Goal: Entertainment & Leisure: Consume media (video, audio)

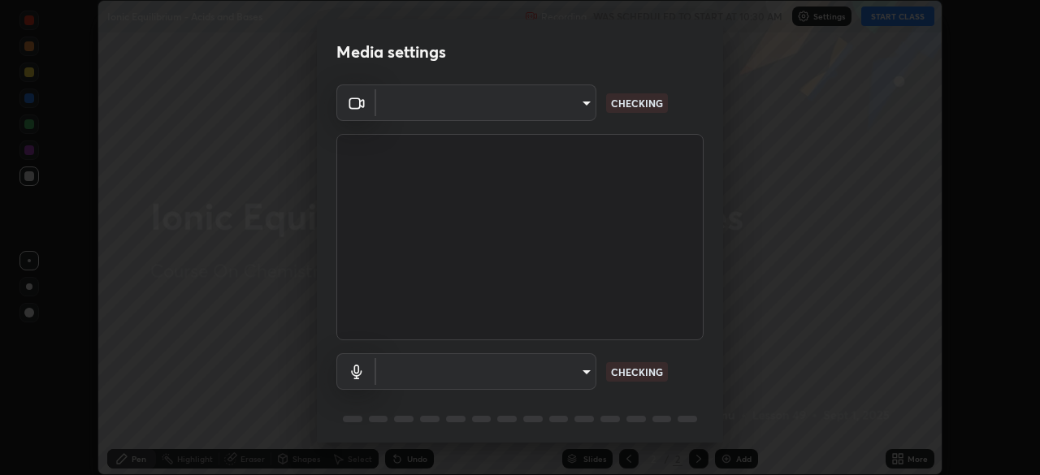
scroll to position [58, 0]
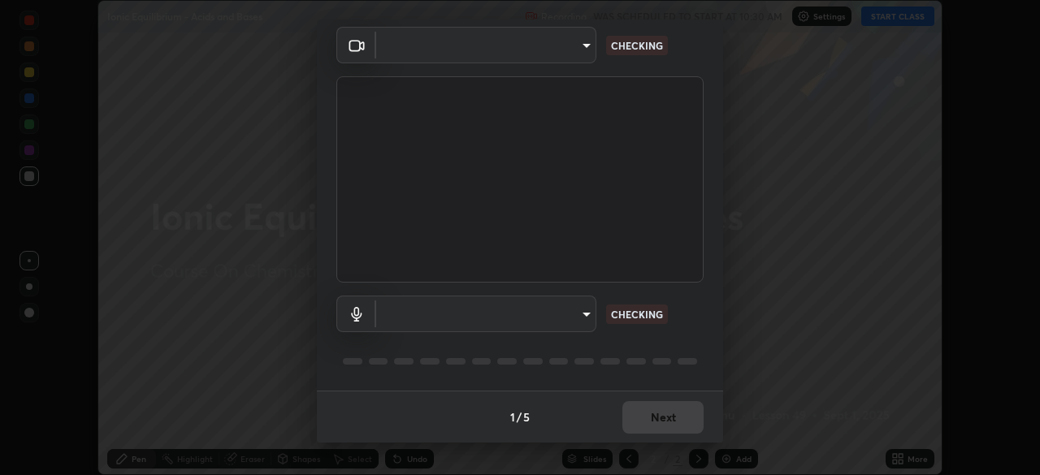
type input "0acba3b956650a6650c5664b97f3b396654fc9691dbf7dca78d34d57b57889b9"
type input "ce5dac5386b7165ef111ec0cceeb88a2088e5dafea1a1e31d92b60c0252cb551"
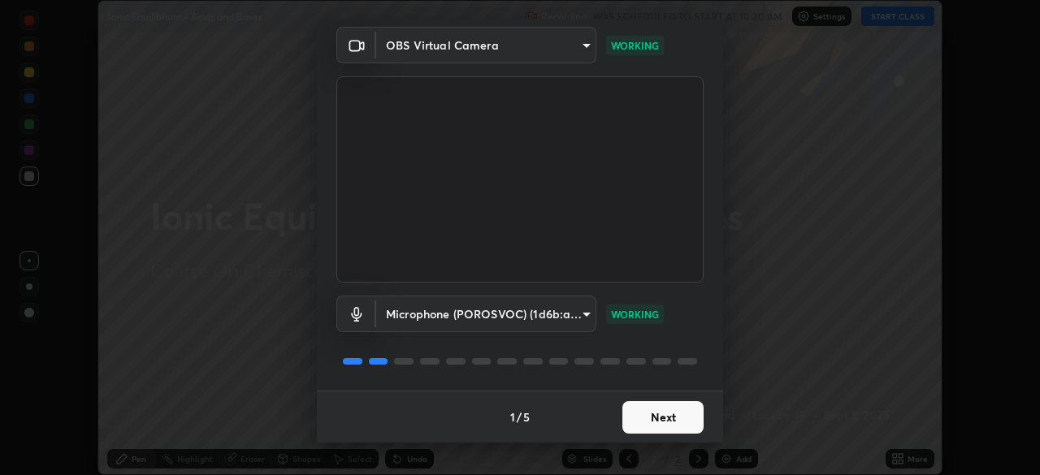
click at [661, 425] on button "Next" at bounding box center [662, 417] width 81 height 33
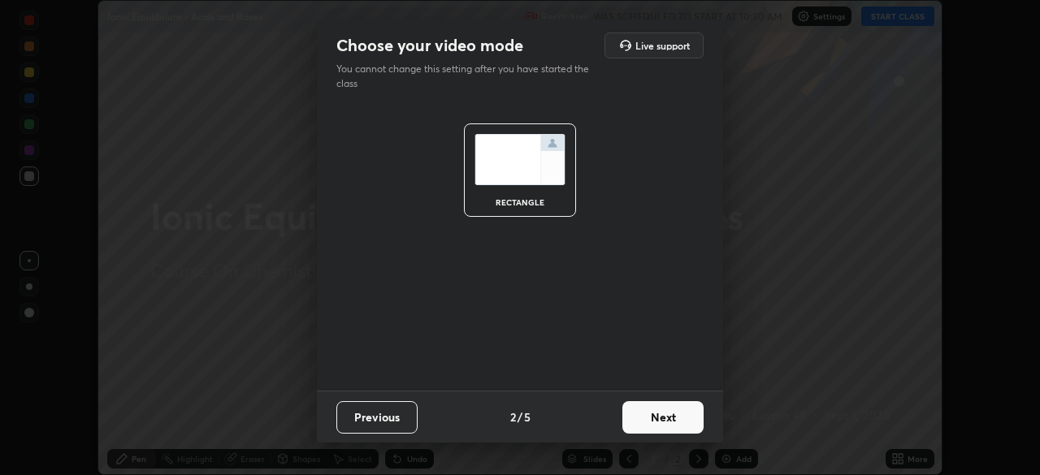
scroll to position [0, 0]
click at [662, 422] on button "Next" at bounding box center [662, 417] width 81 height 33
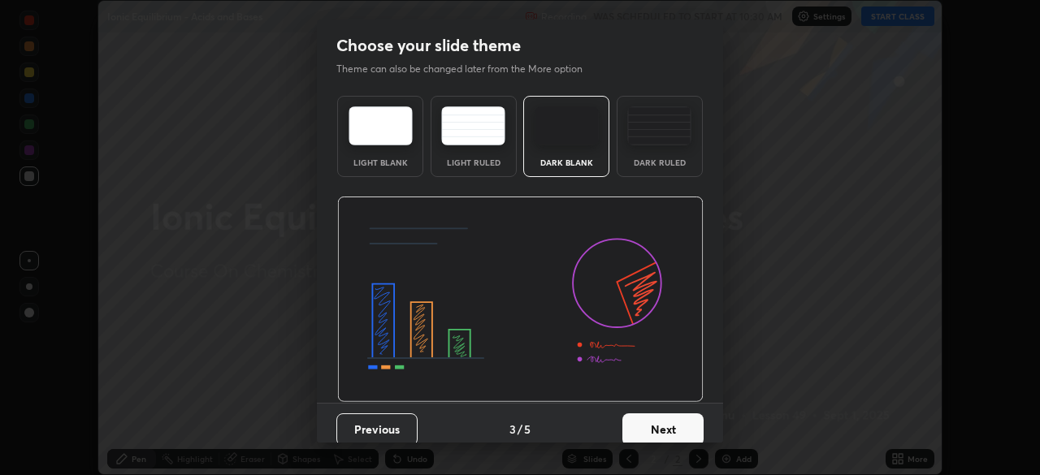
click at [664, 425] on button "Next" at bounding box center [662, 430] width 81 height 33
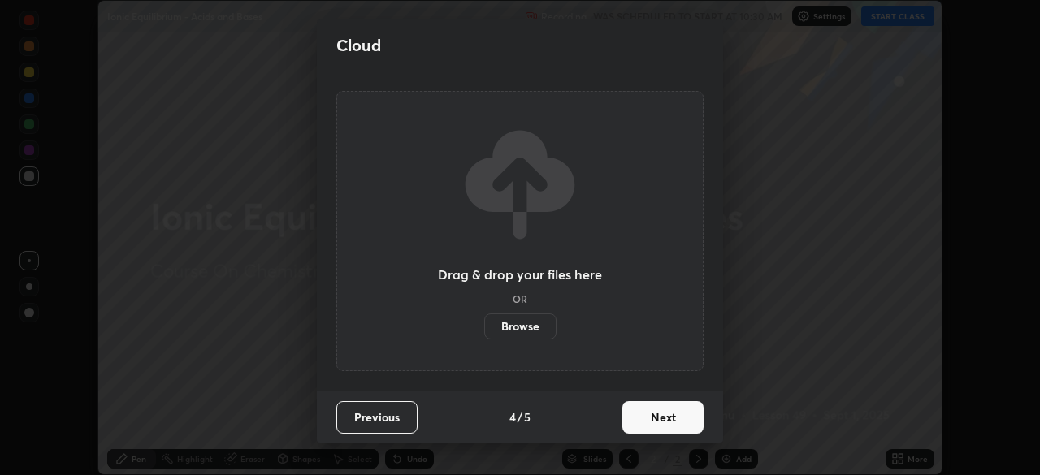
click at [666, 420] on button "Next" at bounding box center [662, 417] width 81 height 33
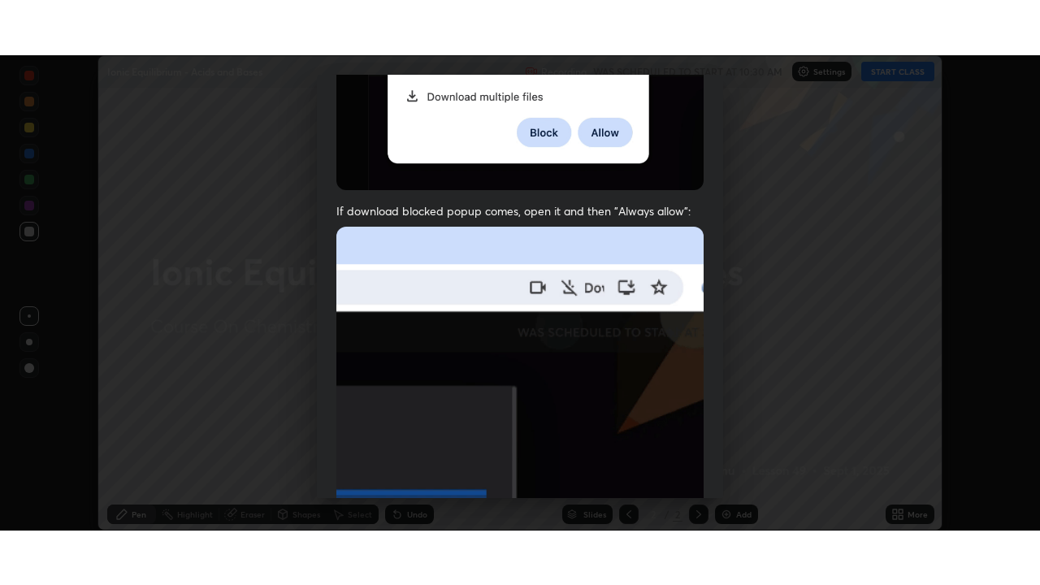
scroll to position [389, 0]
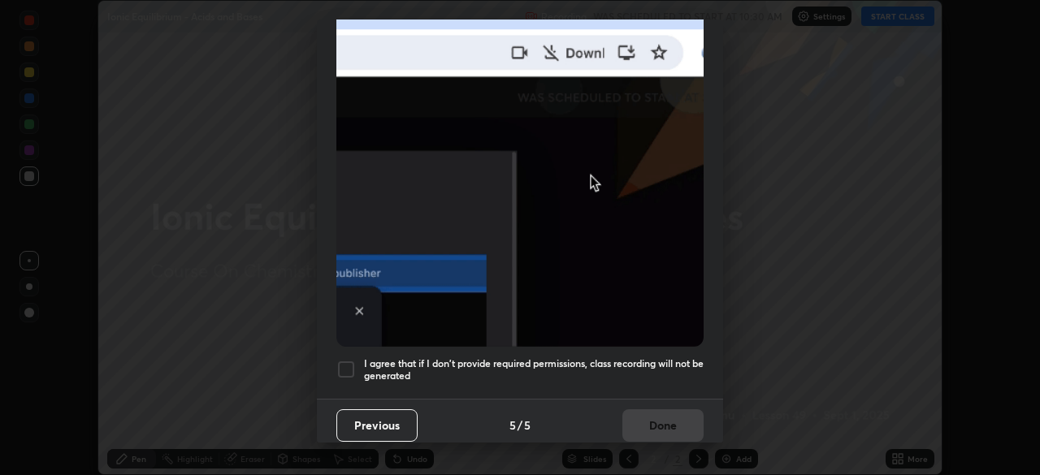
click at [640, 358] on h5 "I agree that if I don't provide required permissions, class recording will not …" at bounding box center [534, 370] width 340 height 25
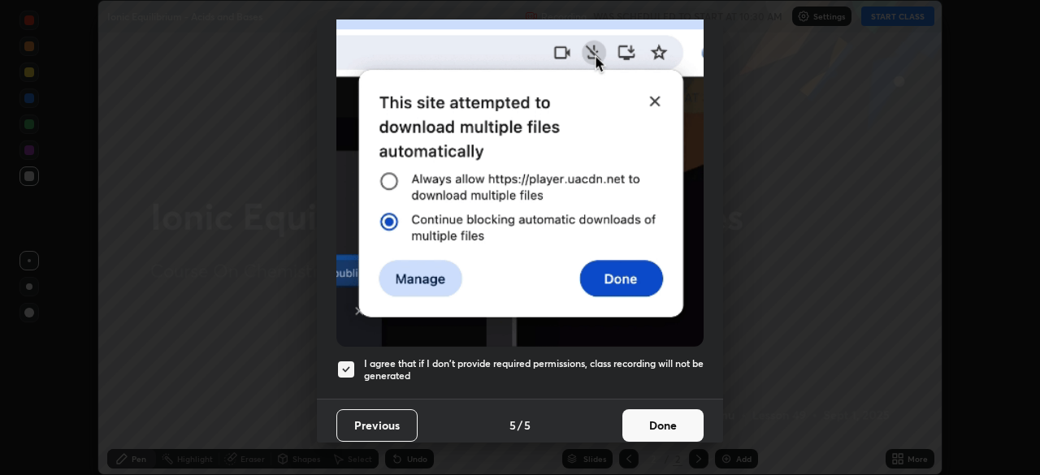
click at [642, 419] on button "Done" at bounding box center [662, 426] width 81 height 33
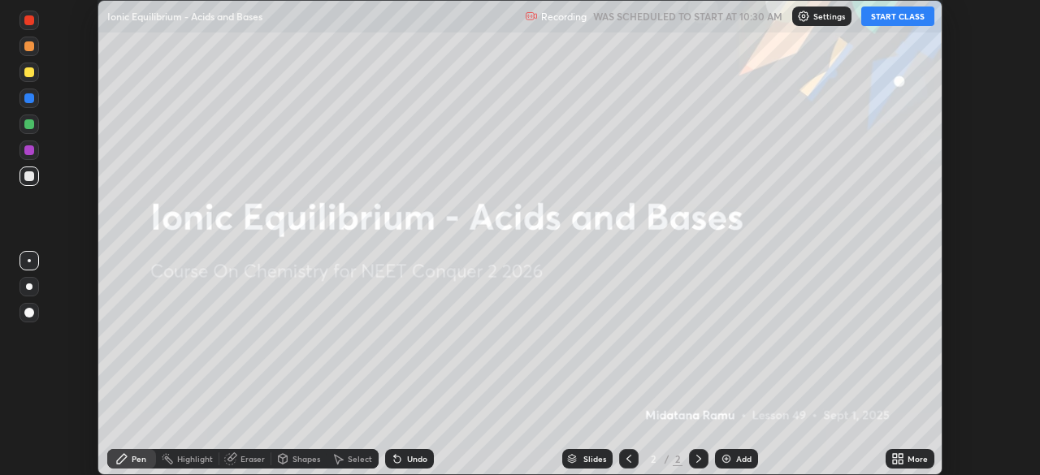
click at [875, 19] on button "START CLASS" at bounding box center [897, 17] width 73 height 20
click at [900, 462] on icon at bounding box center [901, 462] width 4 height 4
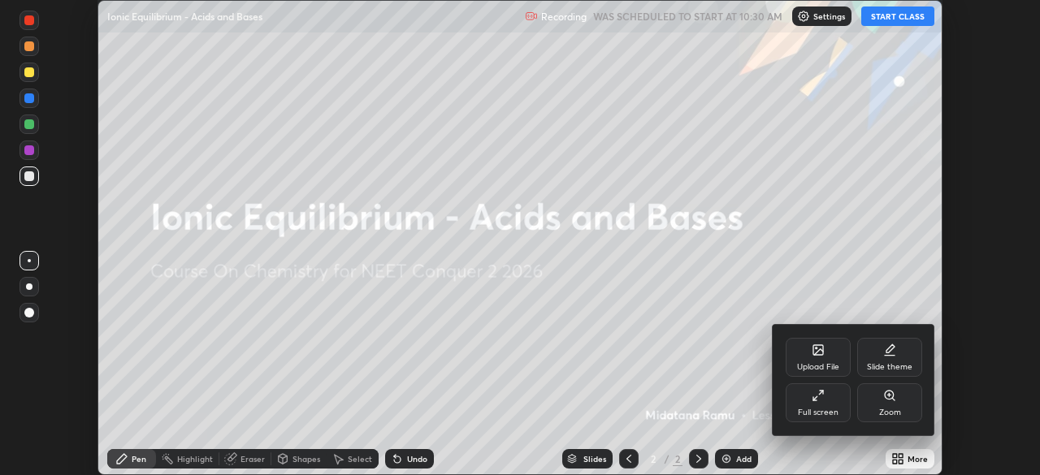
click at [808, 410] on div "Full screen" at bounding box center [818, 413] width 41 height 8
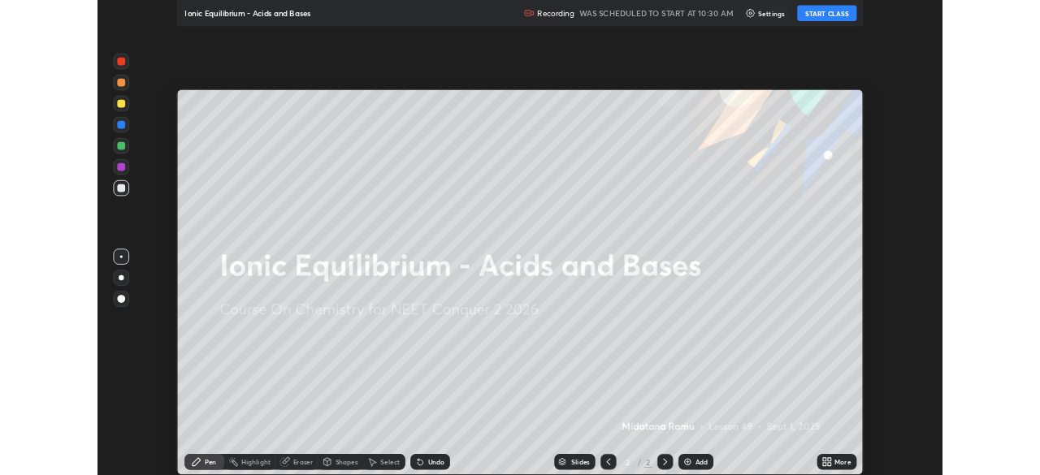
scroll to position [585, 1040]
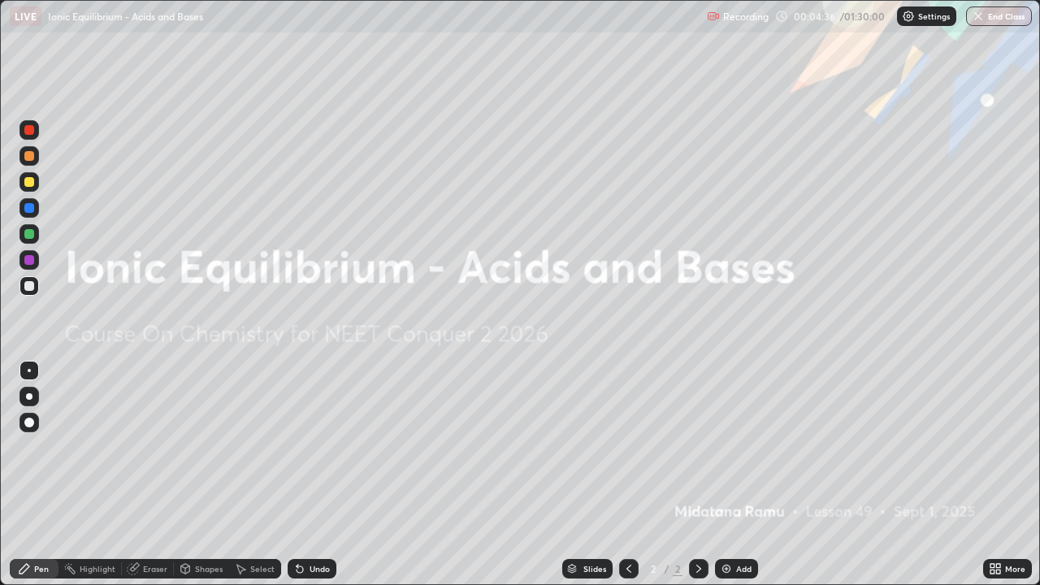
click at [29, 397] on div at bounding box center [29, 396] width 7 height 7
click at [723, 475] on img at bounding box center [726, 568] width 13 height 13
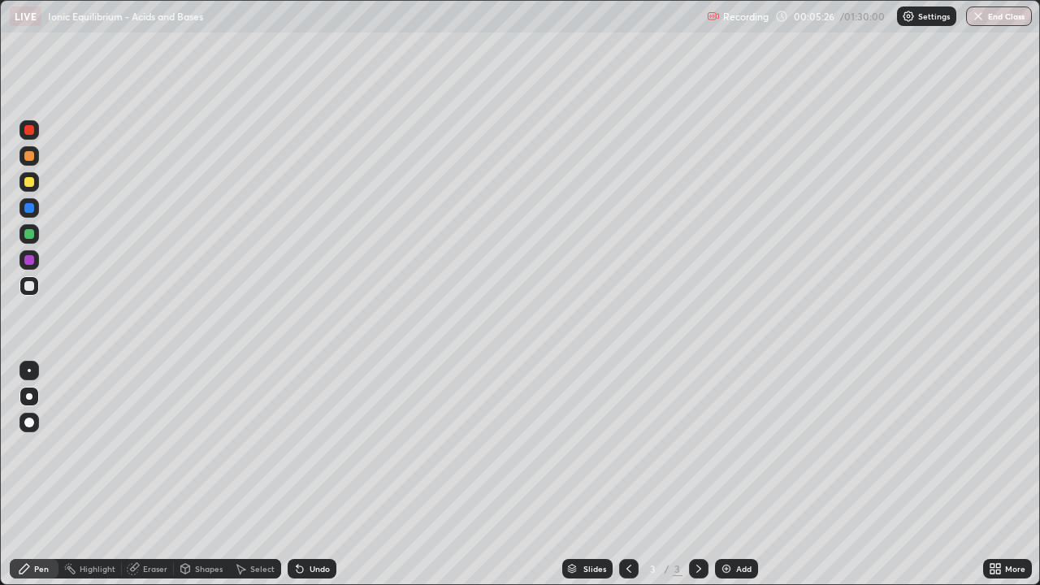
click at [29, 158] on div at bounding box center [29, 156] width 10 height 10
click at [36, 236] on div at bounding box center [30, 234] width 20 height 20
click at [30, 156] on div at bounding box center [29, 156] width 10 height 10
click at [33, 184] on div at bounding box center [29, 182] width 10 height 10
click at [24, 288] on div at bounding box center [29, 286] width 10 height 10
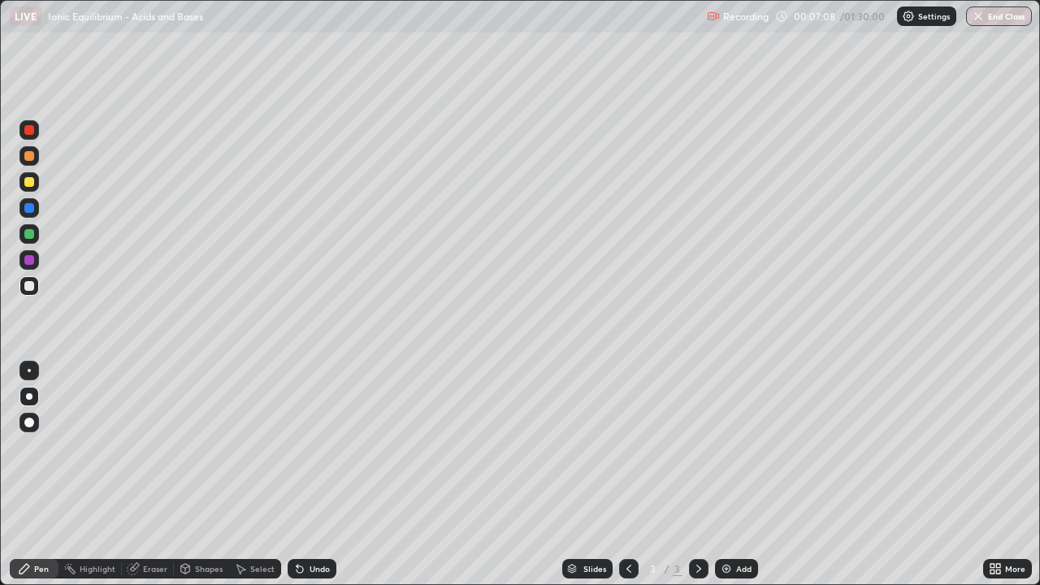
click at [31, 183] on div at bounding box center [29, 182] width 10 height 10
click at [31, 284] on div at bounding box center [29, 286] width 10 height 10
click at [31, 261] on div at bounding box center [29, 260] width 10 height 10
click at [30, 293] on div at bounding box center [30, 286] width 20 height 20
click at [28, 236] on div at bounding box center [29, 234] width 10 height 10
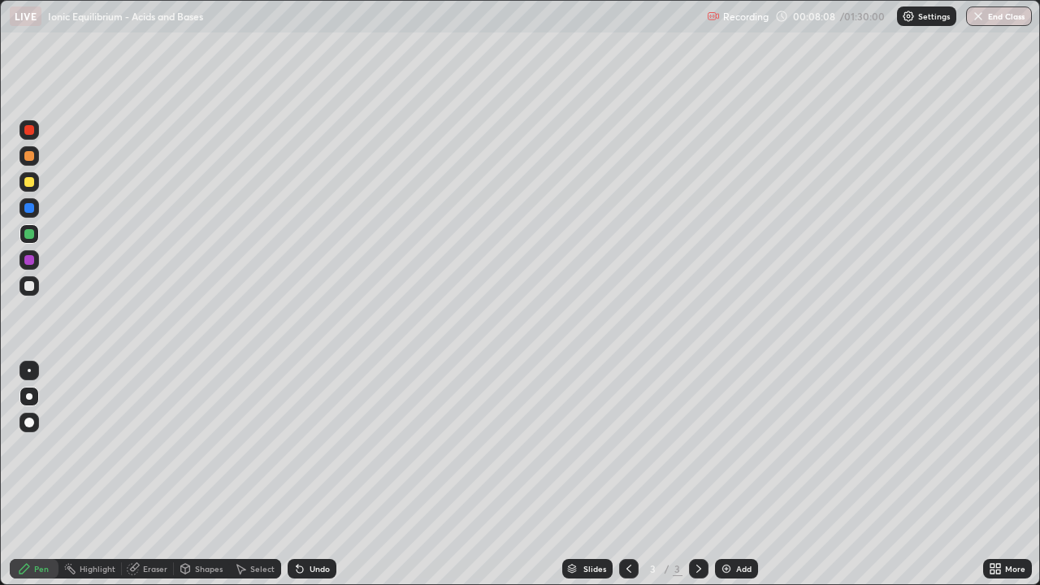
click at [29, 286] on div at bounding box center [29, 286] width 10 height 10
click at [33, 184] on div at bounding box center [29, 182] width 10 height 10
click at [30, 287] on div at bounding box center [29, 286] width 10 height 10
click at [320, 475] on div "Undo" at bounding box center [320, 569] width 20 height 8
click at [323, 475] on div "Undo" at bounding box center [312, 569] width 49 height 20
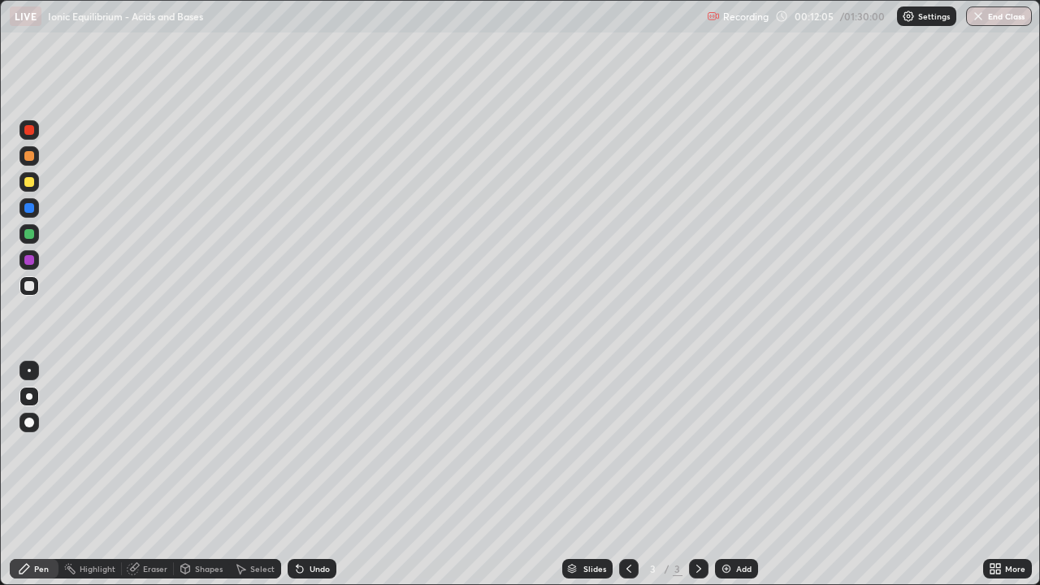
click at [323, 475] on div "Undo" at bounding box center [312, 569] width 49 height 20
click at [36, 188] on div at bounding box center [30, 182] width 20 height 20
click at [37, 288] on div at bounding box center [30, 286] width 20 height 20
click at [29, 182] on div at bounding box center [29, 182] width 10 height 10
click at [37, 293] on div at bounding box center [30, 286] width 20 height 20
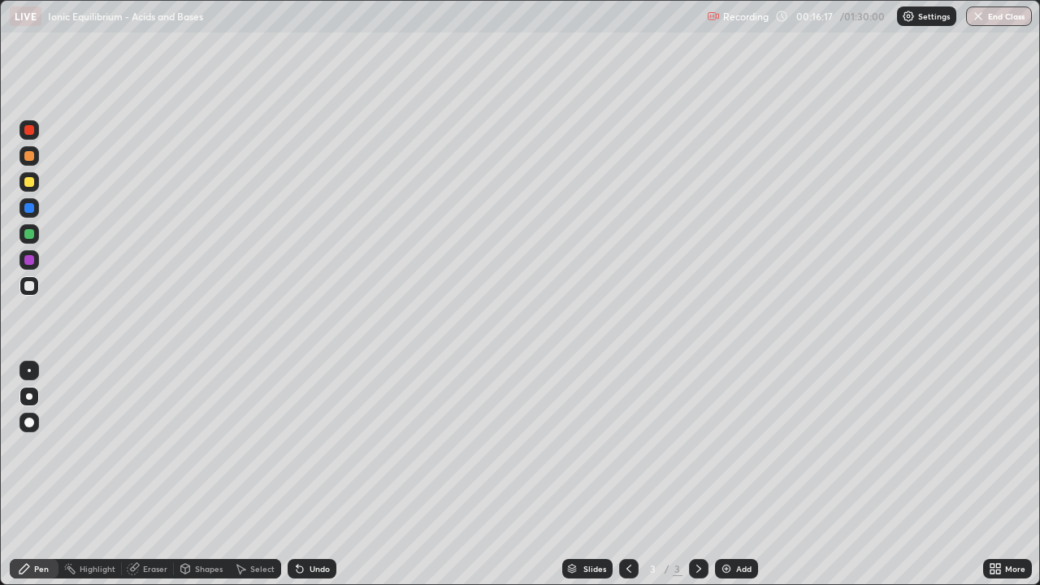
click at [31, 262] on div at bounding box center [29, 260] width 10 height 10
click at [30, 286] on div at bounding box center [29, 286] width 10 height 10
click at [38, 264] on div at bounding box center [30, 260] width 20 height 20
click at [38, 286] on div at bounding box center [30, 286] width 20 height 20
click at [27, 258] on div at bounding box center [29, 260] width 10 height 10
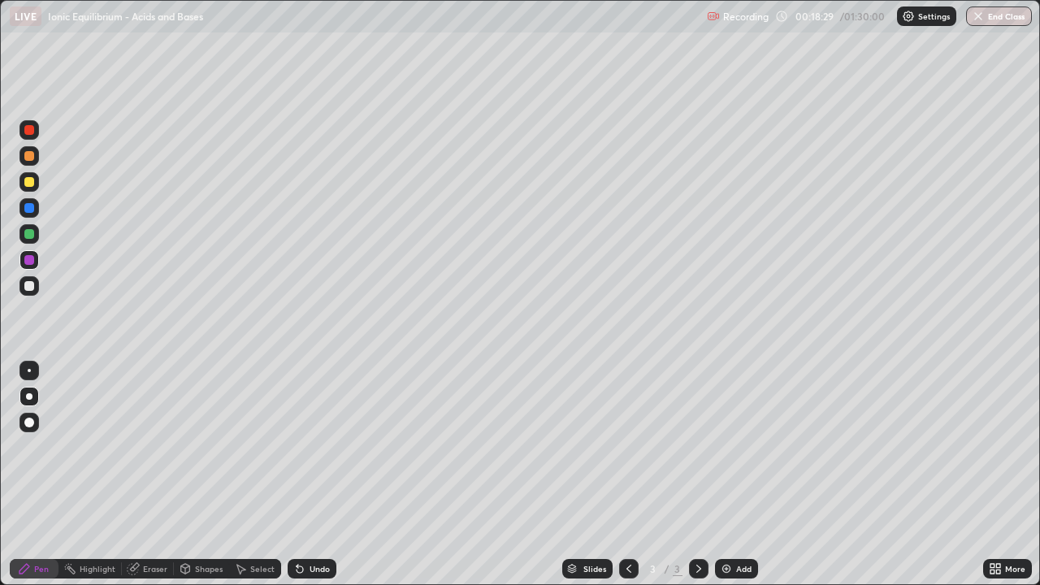
click at [322, 475] on div "Undo" at bounding box center [312, 569] width 49 height 20
click at [30, 287] on div at bounding box center [29, 286] width 10 height 10
click at [722, 475] on div "Add" at bounding box center [736, 569] width 43 height 20
click at [628, 475] on icon at bounding box center [629, 569] width 5 height 8
click at [697, 475] on icon at bounding box center [698, 568] width 13 height 13
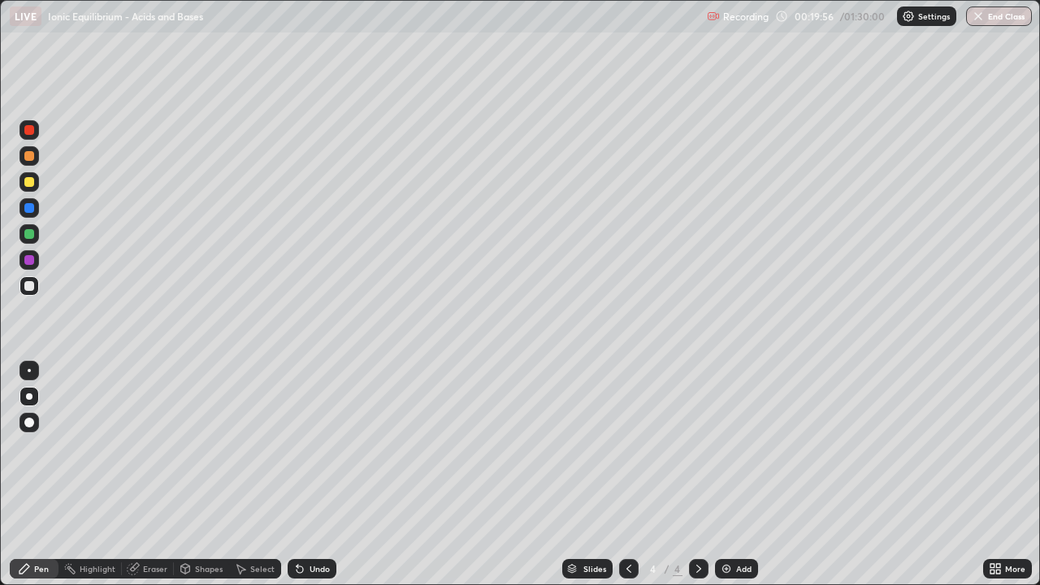
click at [30, 260] on div at bounding box center [29, 260] width 10 height 10
click at [627, 475] on icon at bounding box center [628, 568] width 13 height 13
click at [690, 475] on div at bounding box center [699, 569] width 20 height 20
click at [34, 295] on div at bounding box center [30, 286] width 20 height 26
click at [150, 475] on div "Eraser" at bounding box center [155, 569] width 24 height 8
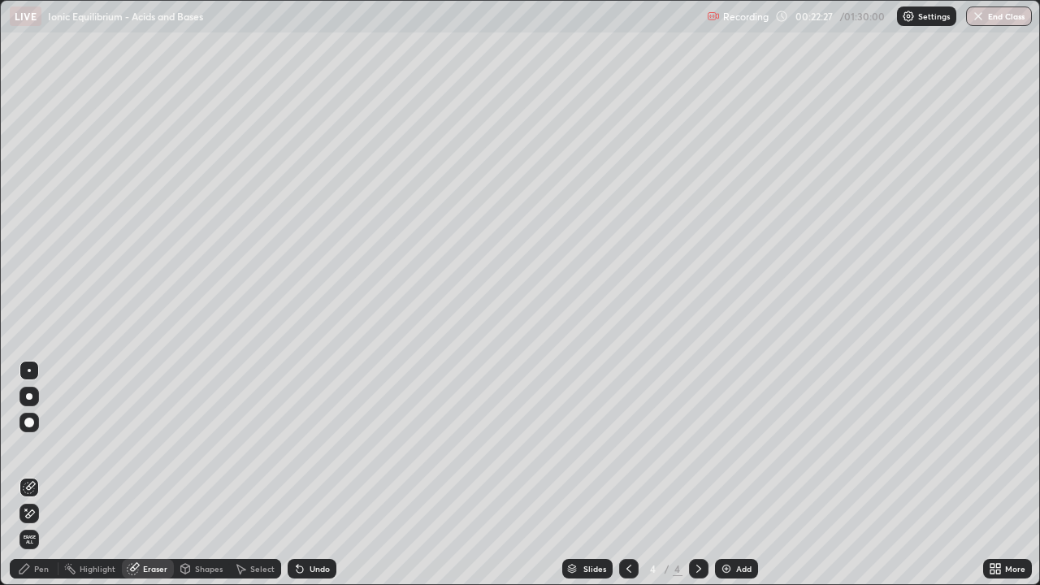
click at [33, 475] on div "Pen" at bounding box center [34, 569] width 49 height 20
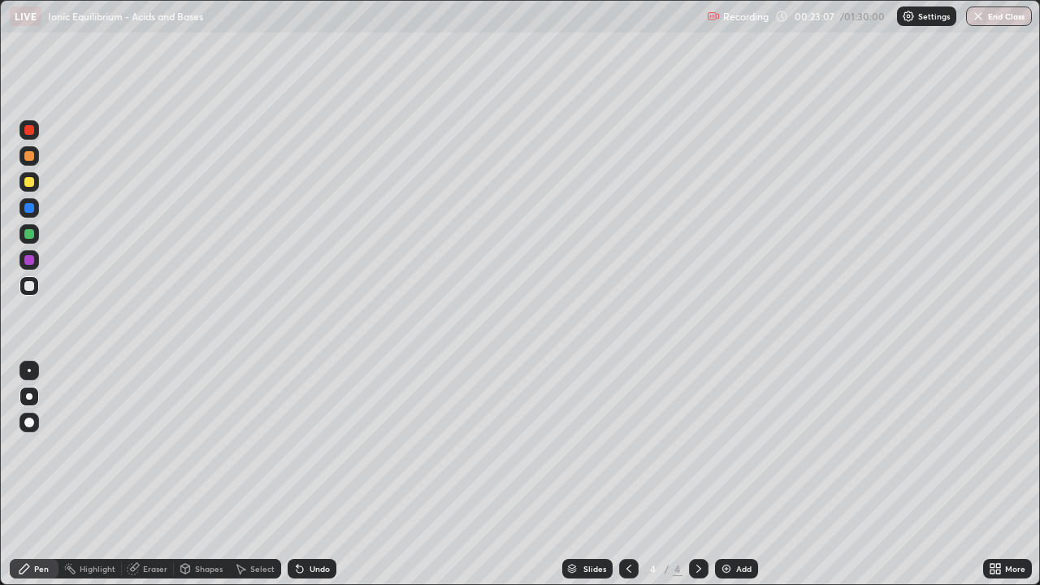
click at [628, 475] on icon at bounding box center [628, 568] width 13 height 13
click at [692, 475] on icon at bounding box center [698, 568] width 13 height 13
click at [145, 475] on div "Eraser" at bounding box center [155, 569] width 24 height 8
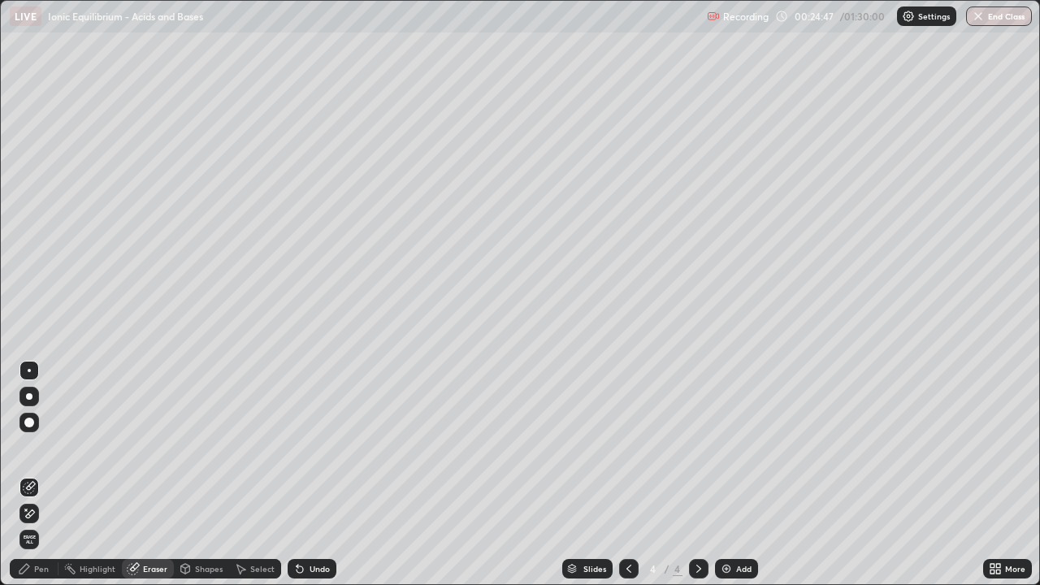
click at [41, 475] on div "Pen" at bounding box center [41, 569] width 15 height 8
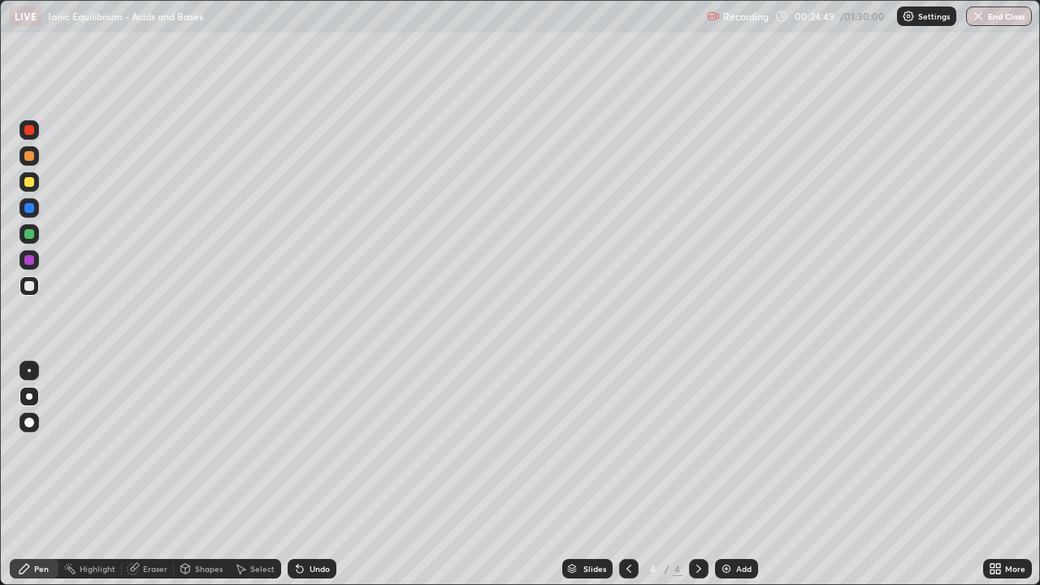
click at [313, 475] on div "Undo" at bounding box center [312, 569] width 49 height 20
click at [625, 475] on icon at bounding box center [628, 568] width 13 height 13
click at [696, 475] on icon at bounding box center [698, 568] width 13 height 13
click at [625, 475] on icon at bounding box center [628, 568] width 13 height 13
click at [696, 475] on icon at bounding box center [698, 569] width 5 height 8
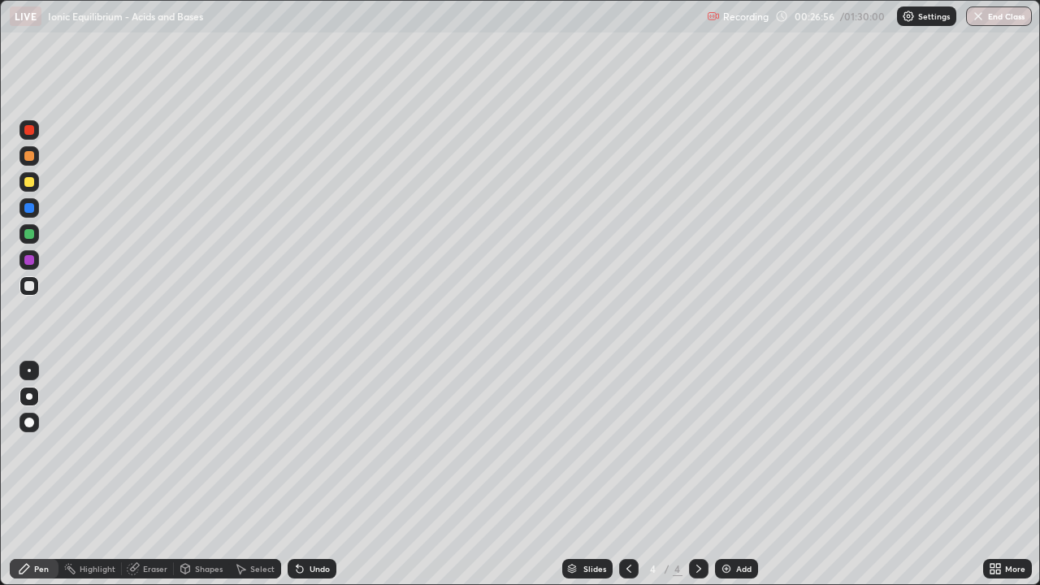
click at [627, 475] on icon at bounding box center [629, 569] width 5 height 8
click at [697, 475] on icon at bounding box center [698, 568] width 13 height 13
click at [28, 184] on div at bounding box center [29, 182] width 10 height 10
click at [37, 290] on div at bounding box center [30, 286] width 20 height 20
click at [31, 177] on div at bounding box center [29, 182] width 10 height 10
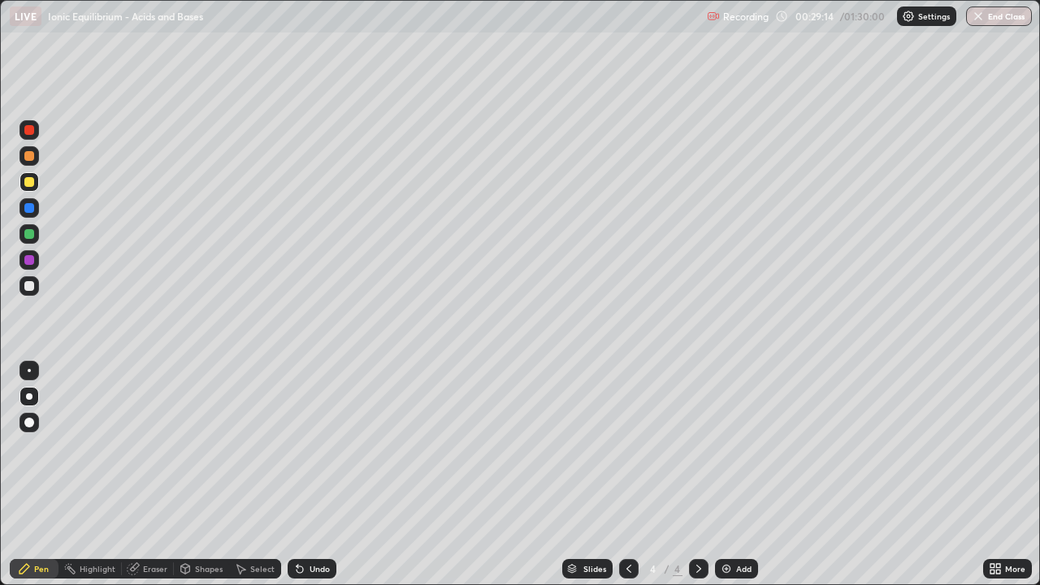
click at [26, 287] on div at bounding box center [29, 286] width 10 height 10
click at [322, 475] on div "Undo" at bounding box center [320, 569] width 20 height 8
click at [28, 190] on div at bounding box center [30, 182] width 20 height 20
click at [36, 288] on div at bounding box center [30, 286] width 20 height 20
click at [722, 475] on img at bounding box center [726, 568] width 13 height 13
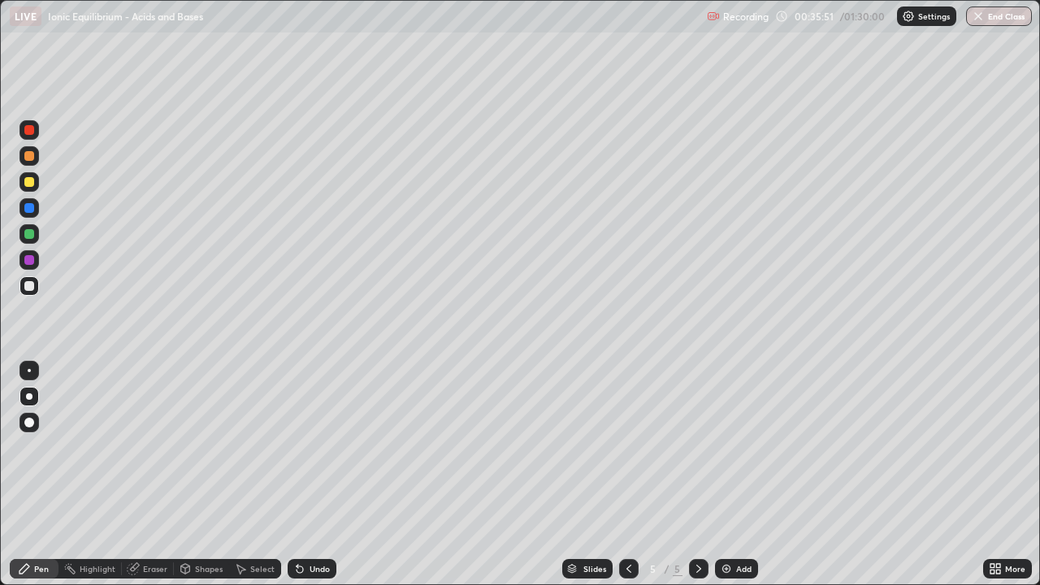
click at [28, 183] on div at bounding box center [29, 182] width 10 height 10
click at [33, 284] on div at bounding box center [29, 286] width 10 height 10
click at [323, 475] on div "Undo" at bounding box center [320, 569] width 20 height 8
click at [32, 262] on div at bounding box center [29, 260] width 10 height 10
click at [32, 180] on div at bounding box center [29, 182] width 10 height 10
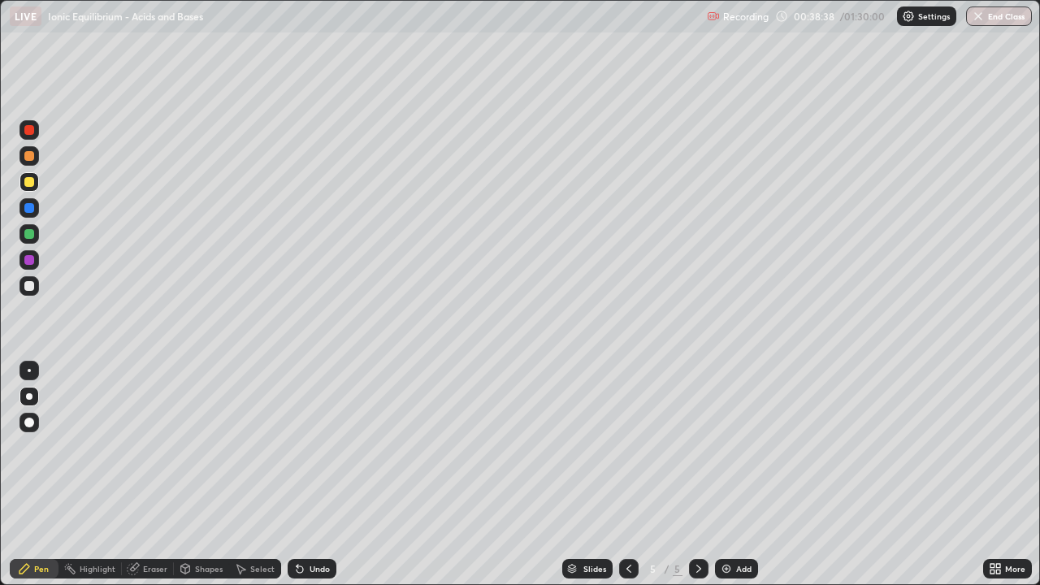
click at [317, 475] on div "Undo" at bounding box center [320, 569] width 20 height 8
click at [319, 475] on div "Undo" at bounding box center [320, 569] width 20 height 8
click at [31, 286] on div at bounding box center [29, 286] width 10 height 10
click at [314, 475] on div "Undo" at bounding box center [312, 569] width 49 height 20
click at [316, 475] on div "Undo" at bounding box center [312, 569] width 49 height 20
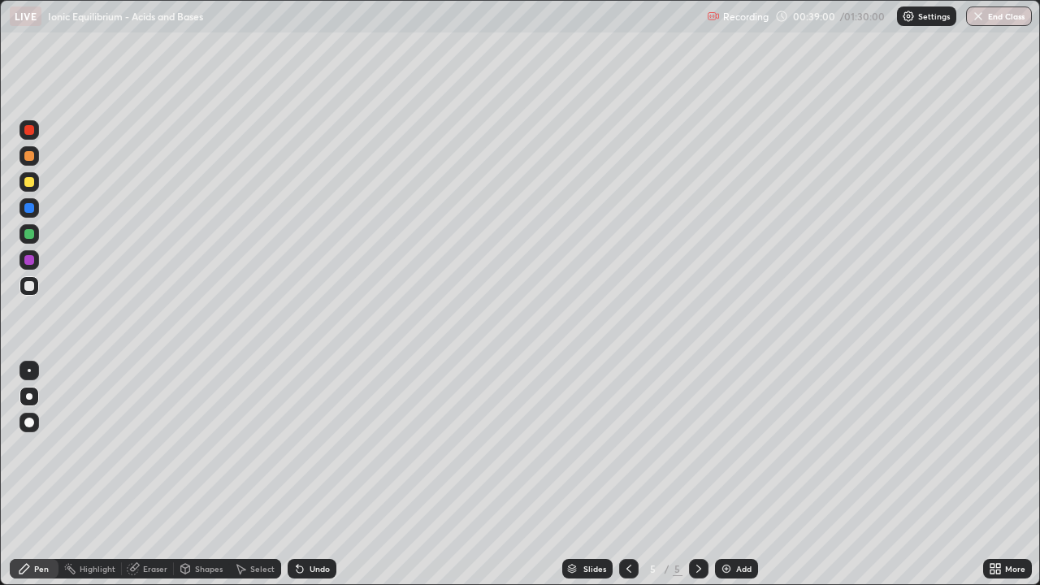
click at [31, 258] on div at bounding box center [29, 260] width 10 height 10
click at [37, 180] on div at bounding box center [30, 182] width 20 height 20
click at [33, 286] on div at bounding box center [29, 286] width 10 height 10
click at [323, 475] on div "Undo" at bounding box center [312, 569] width 49 height 20
click at [37, 262] on div at bounding box center [30, 260] width 20 height 20
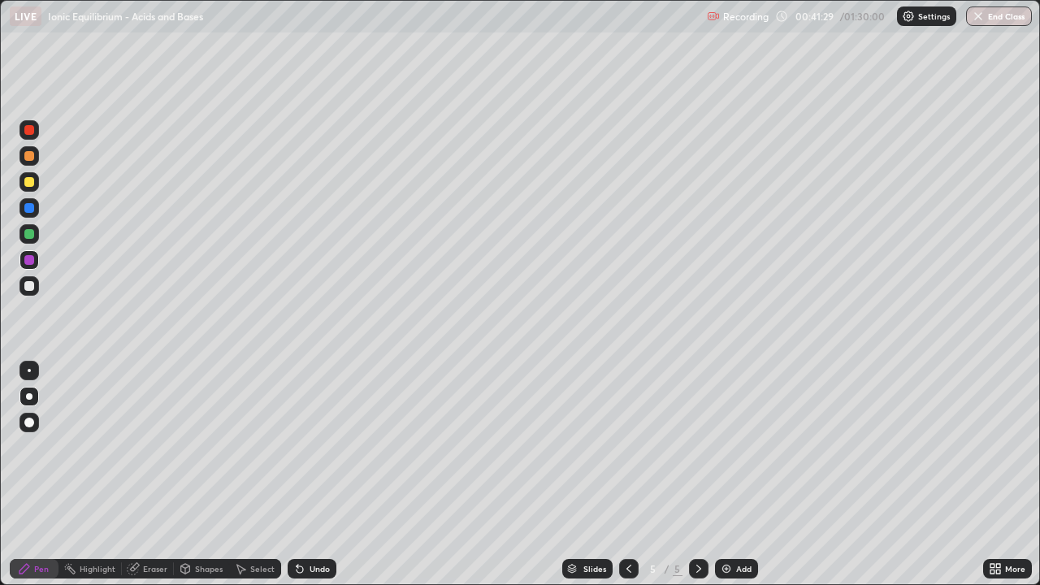
click at [33, 289] on div at bounding box center [29, 286] width 10 height 10
click at [722, 475] on img at bounding box center [726, 568] width 13 height 13
click at [36, 183] on div at bounding box center [30, 182] width 20 height 20
click at [32, 290] on div at bounding box center [29, 286] width 10 height 10
click at [31, 256] on div at bounding box center [29, 260] width 10 height 10
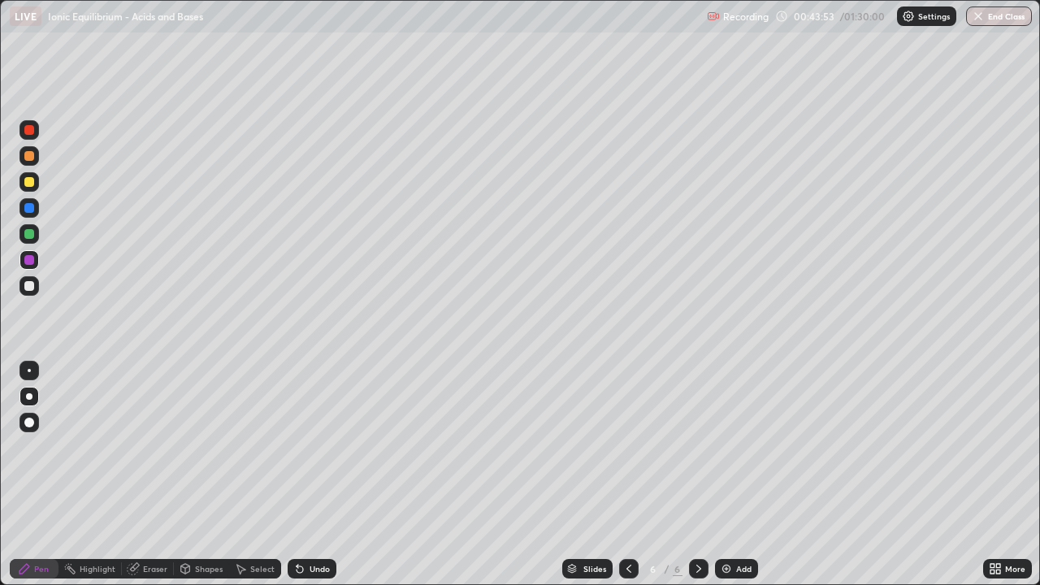
click at [306, 475] on div "Undo" at bounding box center [312, 569] width 49 height 20
click at [314, 475] on div "Undo" at bounding box center [312, 569] width 49 height 20
click at [29, 180] on div at bounding box center [29, 182] width 10 height 10
click at [32, 287] on div at bounding box center [29, 286] width 10 height 10
click at [147, 475] on div "Eraser" at bounding box center [155, 569] width 24 height 8
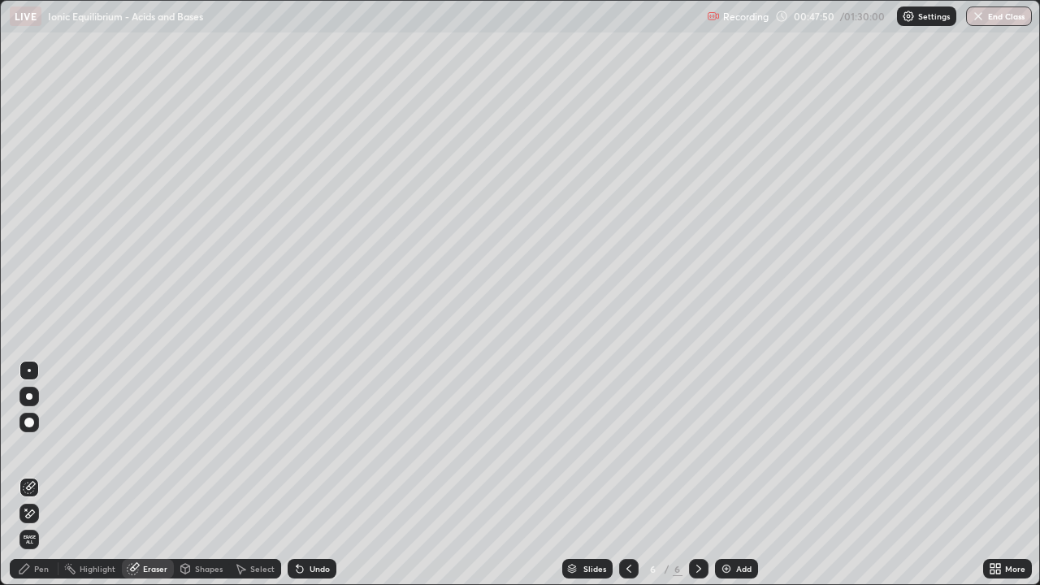
click at [27, 475] on icon at bounding box center [25, 569] width 10 height 10
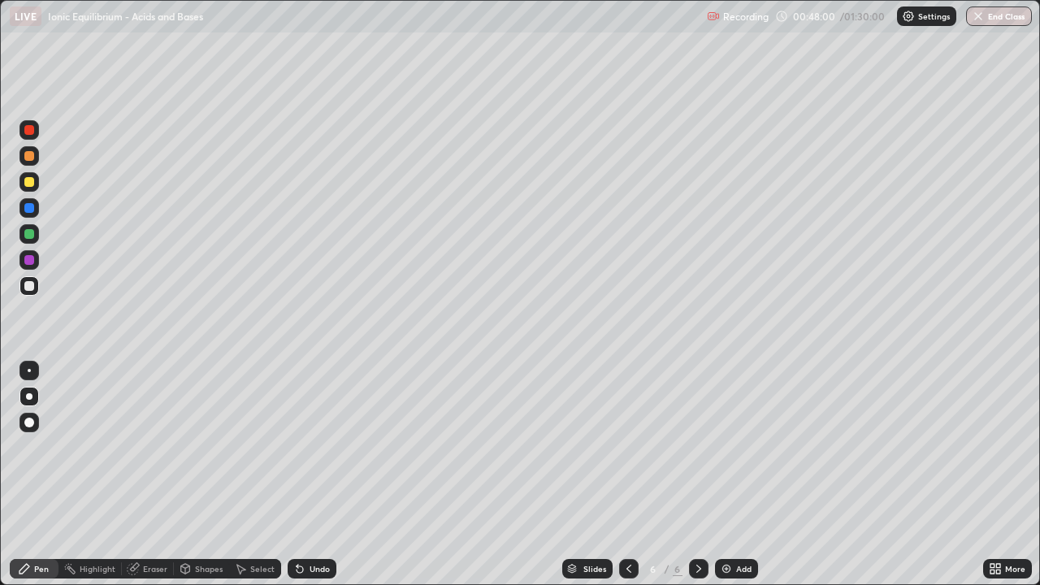
click at [36, 180] on div at bounding box center [30, 182] width 20 height 20
click at [28, 293] on div at bounding box center [30, 286] width 20 height 20
click at [729, 475] on img at bounding box center [726, 568] width 13 height 13
click at [30, 160] on div at bounding box center [29, 156] width 10 height 10
click at [29, 183] on div at bounding box center [29, 182] width 10 height 10
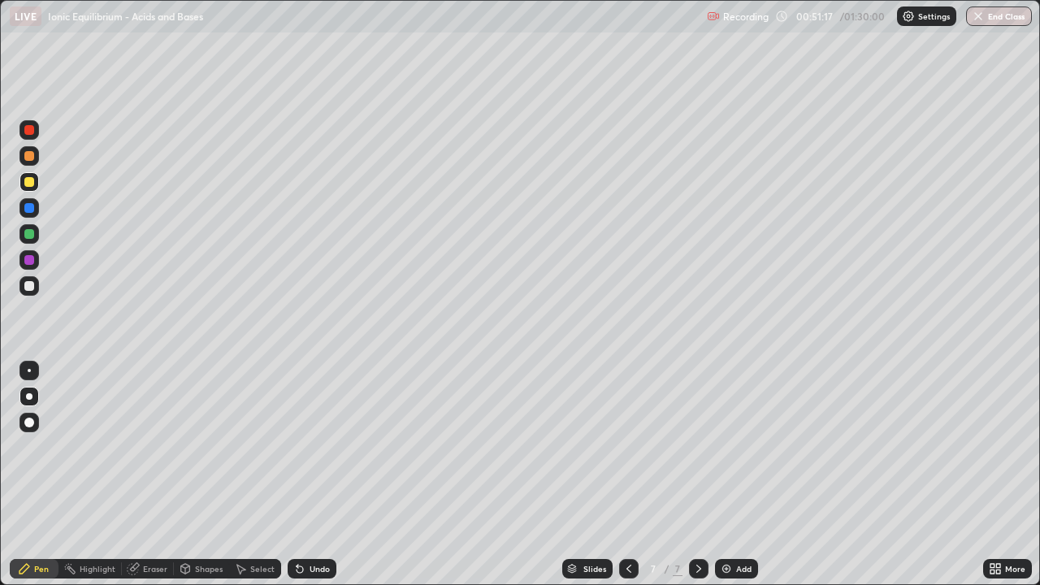
click at [32, 236] on div at bounding box center [29, 234] width 10 height 10
click at [29, 261] on div at bounding box center [29, 260] width 10 height 10
click at [29, 235] on div at bounding box center [29, 234] width 10 height 10
click at [29, 284] on div at bounding box center [29, 286] width 10 height 10
click at [30, 234] on div at bounding box center [29, 234] width 10 height 10
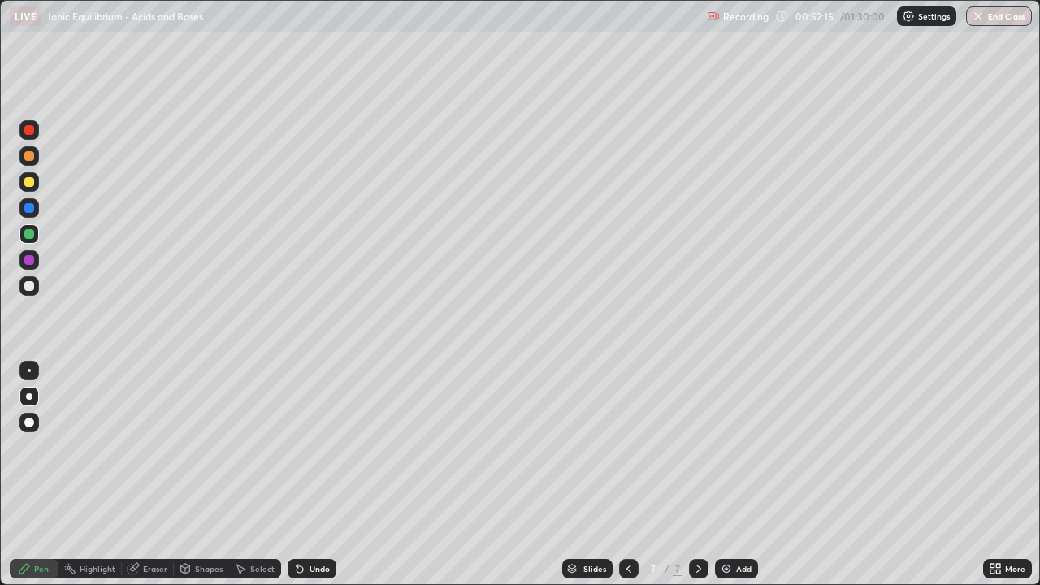
click at [36, 294] on div at bounding box center [30, 286] width 20 height 20
click at [31, 183] on div at bounding box center [29, 182] width 10 height 10
click at [33, 210] on div at bounding box center [29, 208] width 10 height 10
click at [30, 137] on div at bounding box center [30, 130] width 20 height 20
click at [30, 237] on div at bounding box center [29, 234] width 10 height 10
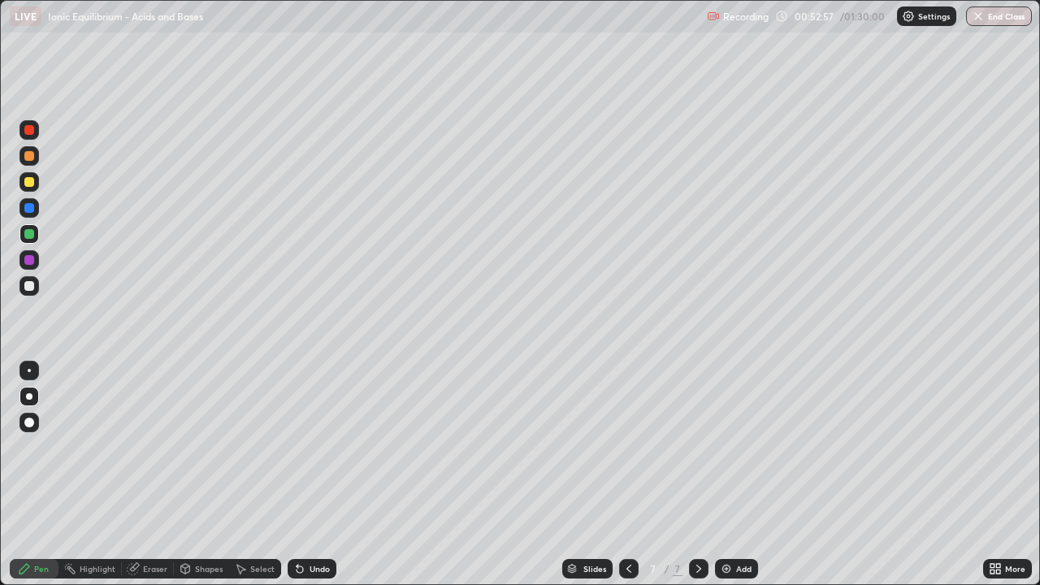
click at [30, 284] on div at bounding box center [29, 286] width 10 height 10
click at [31, 132] on div at bounding box center [29, 130] width 10 height 10
click at [29, 209] on div at bounding box center [29, 208] width 10 height 10
click at [29, 236] on div at bounding box center [29, 234] width 10 height 10
click at [28, 290] on div at bounding box center [29, 286] width 10 height 10
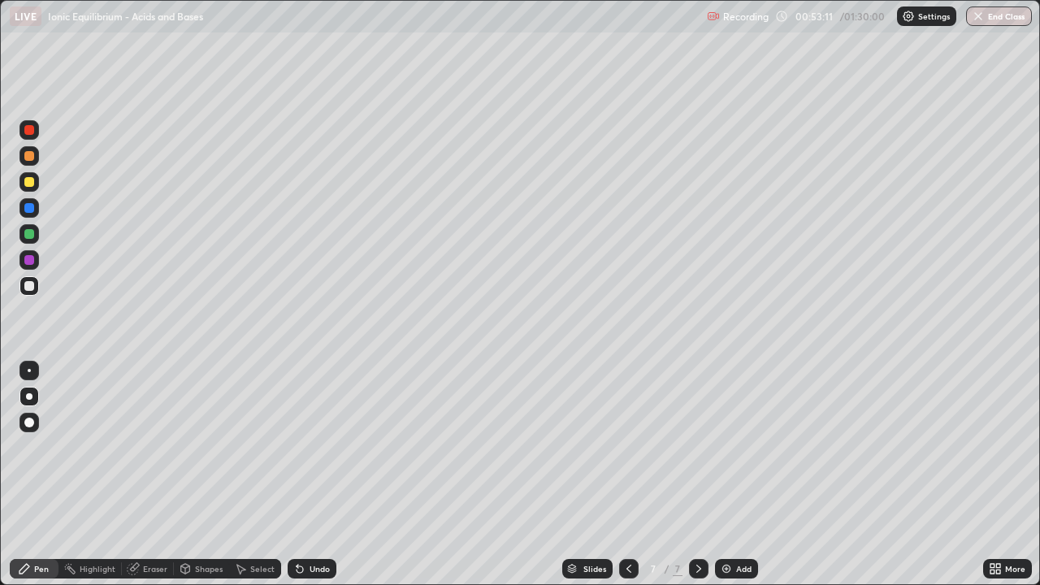
click at [29, 235] on div at bounding box center [29, 234] width 10 height 10
click at [32, 289] on div at bounding box center [29, 286] width 10 height 10
click at [28, 182] on div at bounding box center [29, 182] width 10 height 10
click at [27, 235] on div at bounding box center [29, 234] width 10 height 10
click at [37, 288] on div at bounding box center [30, 286] width 20 height 20
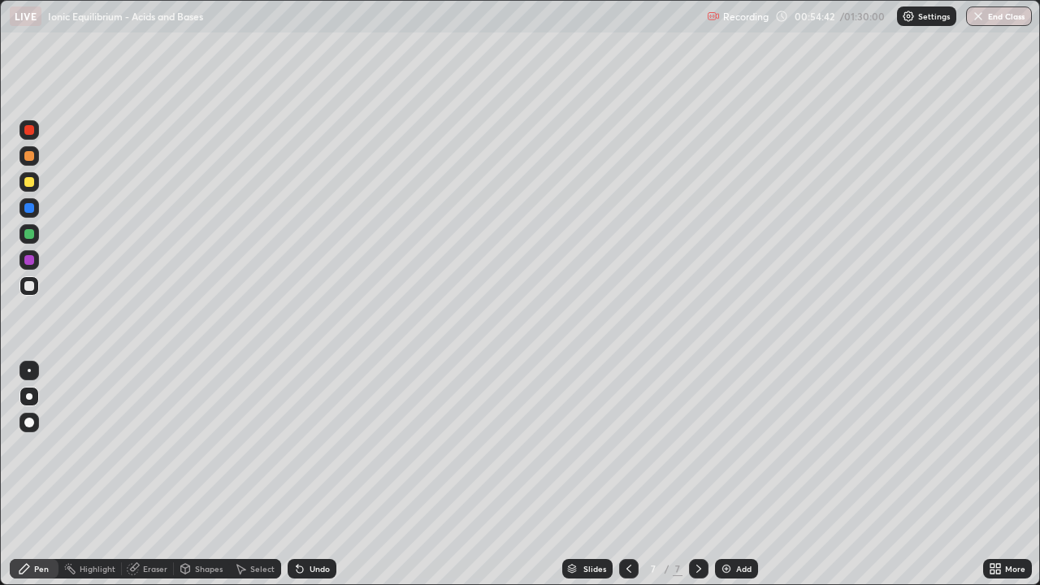
click at [29, 235] on div at bounding box center [29, 234] width 10 height 10
click at [30, 286] on div at bounding box center [29, 286] width 10 height 10
click at [29, 234] on div at bounding box center [29, 234] width 10 height 10
click at [37, 184] on div at bounding box center [30, 182] width 20 height 20
click at [31, 290] on div at bounding box center [29, 286] width 10 height 10
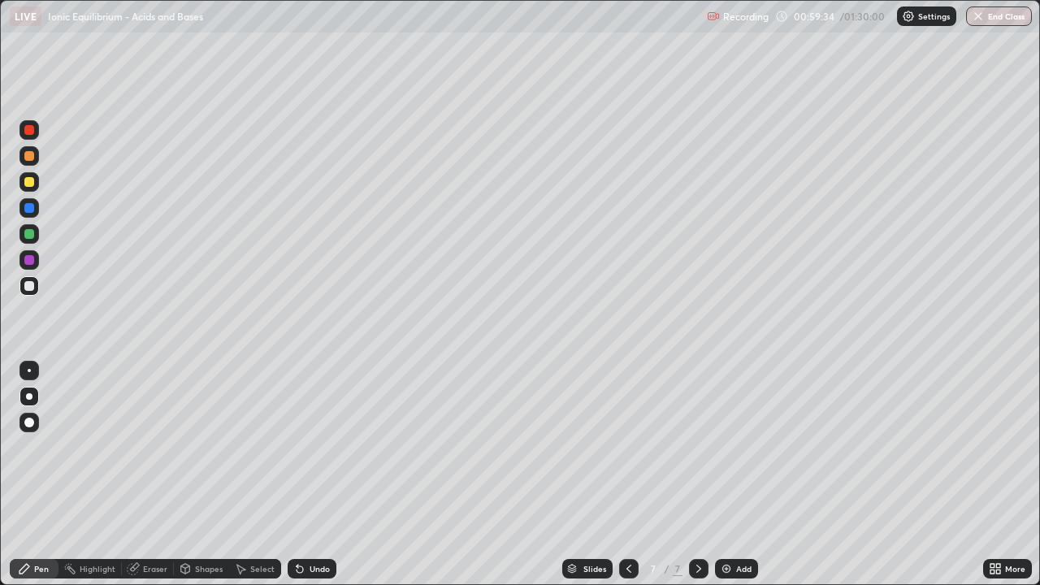
click at [33, 241] on div at bounding box center [30, 234] width 20 height 20
click at [32, 262] on div at bounding box center [29, 260] width 10 height 10
click at [310, 475] on div "Undo" at bounding box center [320, 569] width 20 height 8
click at [23, 293] on div at bounding box center [30, 286] width 20 height 20
click at [31, 263] on div at bounding box center [29, 260] width 10 height 10
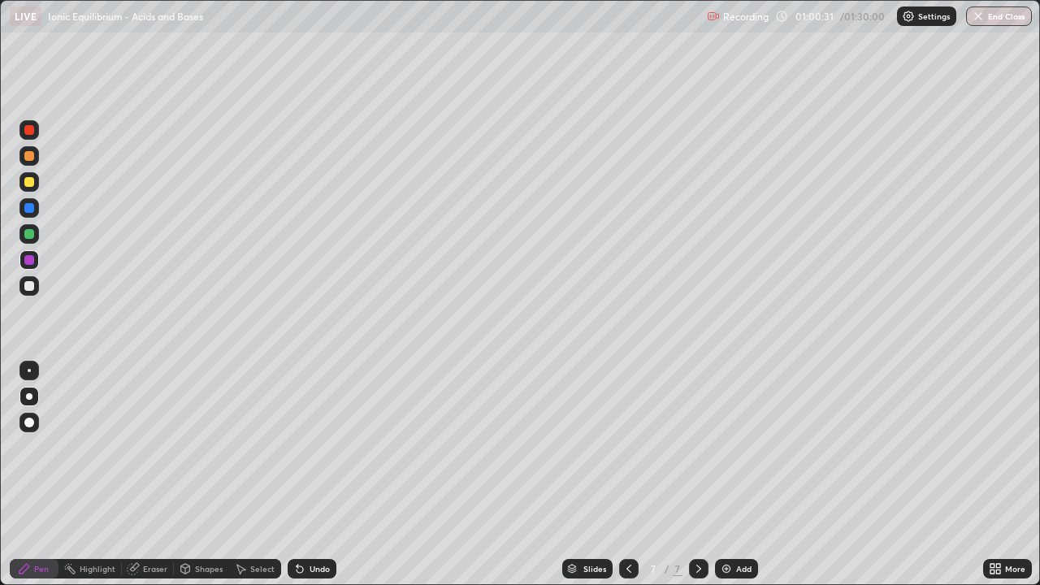
click at [308, 475] on div "Undo" at bounding box center [312, 569] width 49 height 20
click at [309, 475] on div "Undo" at bounding box center [312, 569] width 49 height 20
click at [729, 475] on img at bounding box center [726, 568] width 13 height 13
click at [32, 183] on div at bounding box center [29, 182] width 10 height 10
click at [33, 236] on div at bounding box center [29, 234] width 10 height 10
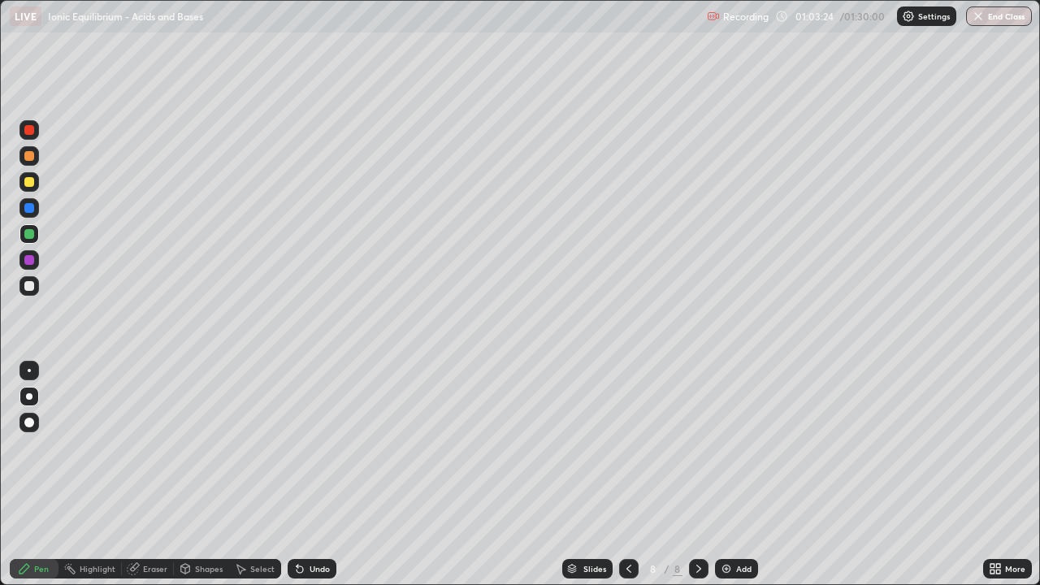
click at [31, 285] on div at bounding box center [29, 286] width 10 height 10
click at [35, 181] on div at bounding box center [30, 182] width 20 height 20
click at [30, 286] on div at bounding box center [29, 286] width 10 height 10
click at [30, 183] on div at bounding box center [29, 182] width 10 height 10
click at [36, 287] on div at bounding box center [30, 286] width 20 height 20
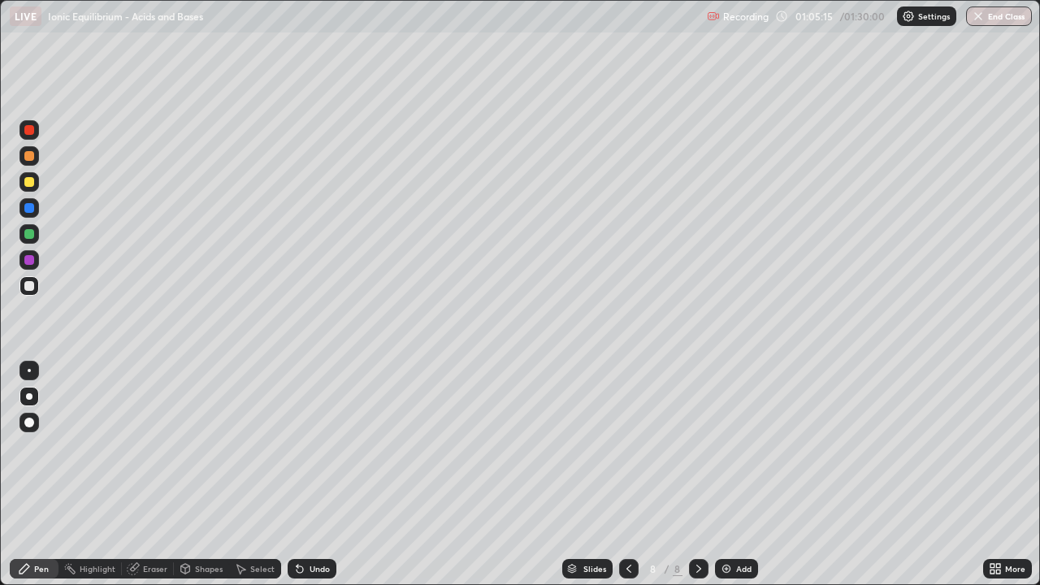
click at [33, 263] on div at bounding box center [29, 260] width 10 height 10
click at [328, 475] on div "Undo" at bounding box center [312, 569] width 49 height 20
click at [33, 189] on div at bounding box center [30, 182] width 20 height 20
click at [33, 234] on div at bounding box center [29, 234] width 10 height 10
click at [35, 287] on div at bounding box center [30, 286] width 20 height 20
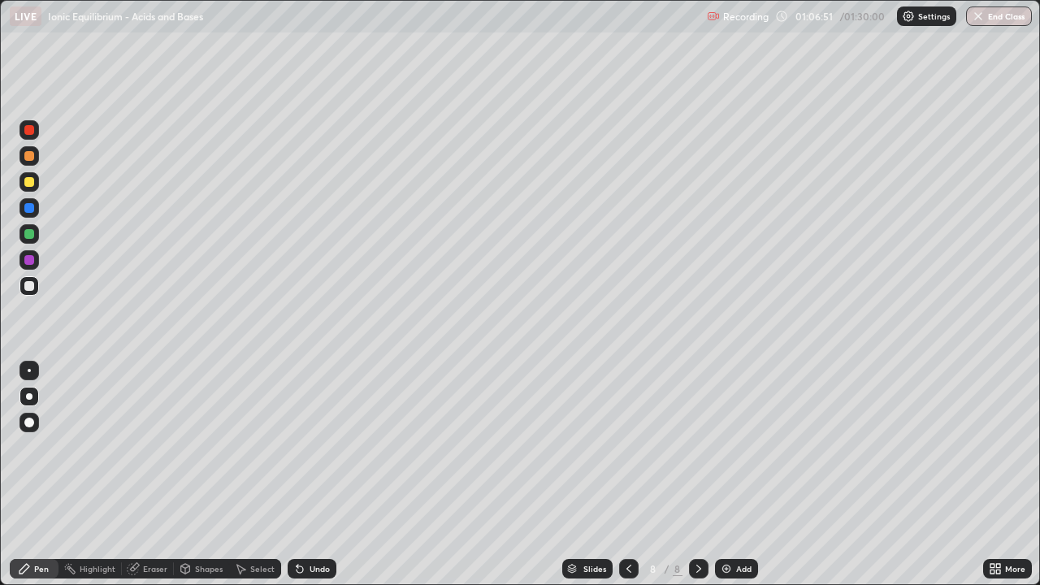
click at [30, 234] on div at bounding box center [29, 234] width 10 height 10
click at [32, 288] on div at bounding box center [29, 286] width 10 height 10
click at [28, 243] on div at bounding box center [30, 234] width 20 height 20
click at [26, 261] on div at bounding box center [29, 260] width 10 height 10
click at [33, 284] on div at bounding box center [29, 286] width 10 height 10
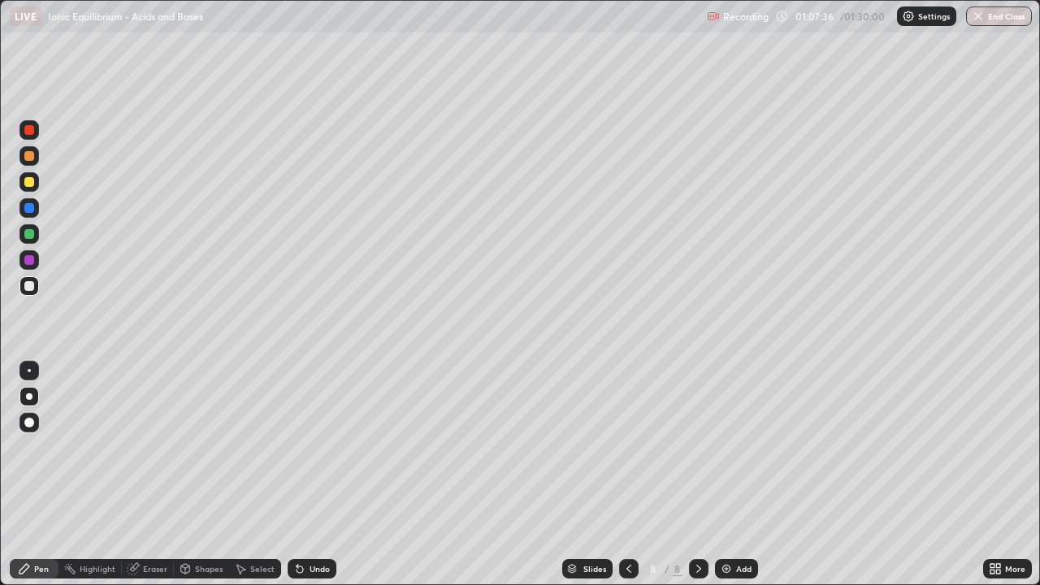
click at [35, 262] on div at bounding box center [30, 260] width 20 height 20
click at [31, 188] on div at bounding box center [30, 182] width 20 height 20
click at [36, 262] on div at bounding box center [30, 260] width 20 height 20
click at [314, 475] on div "Undo" at bounding box center [320, 569] width 20 height 8
click at [33, 289] on div at bounding box center [30, 286] width 20 height 20
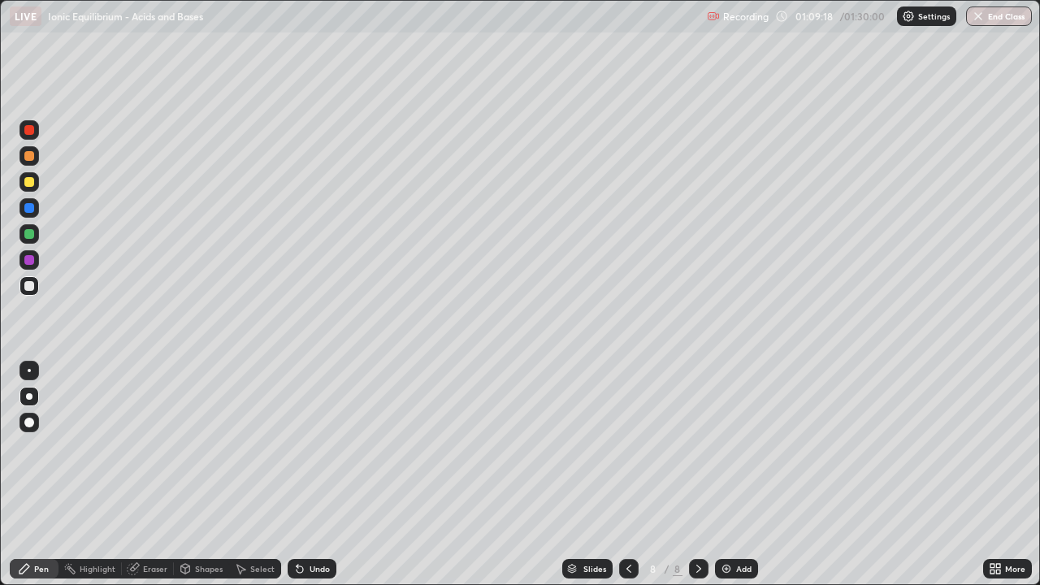
click at [28, 236] on div at bounding box center [29, 234] width 10 height 10
click at [35, 289] on div at bounding box center [30, 286] width 20 height 20
click at [28, 188] on div at bounding box center [30, 182] width 20 height 20
click at [33, 293] on div at bounding box center [30, 286] width 20 height 20
click at [726, 475] on img at bounding box center [726, 568] width 13 height 13
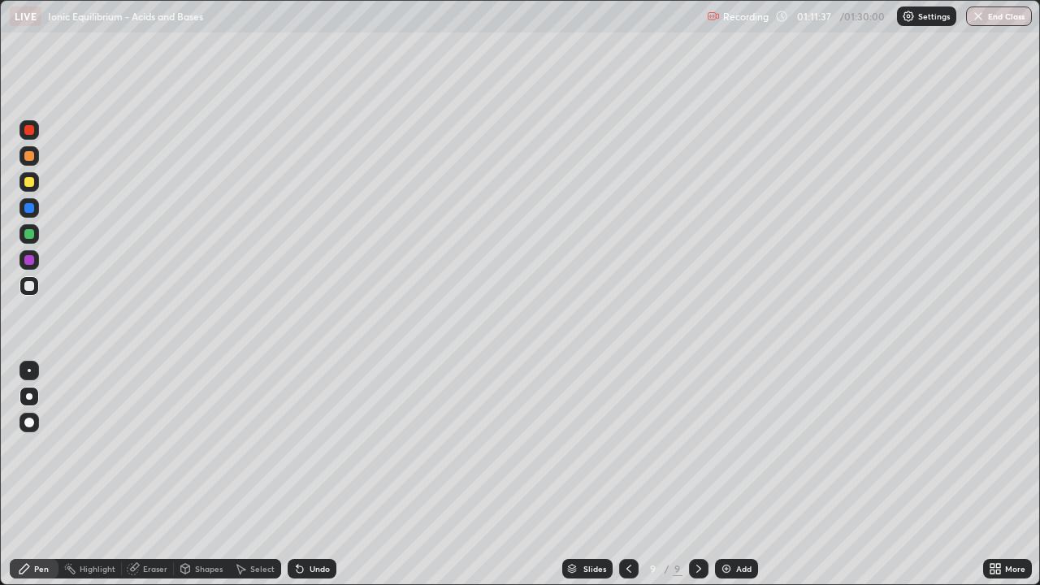
click at [625, 475] on icon at bounding box center [628, 568] width 13 height 13
click at [696, 475] on icon at bounding box center [698, 568] width 13 height 13
click at [627, 475] on icon at bounding box center [628, 568] width 13 height 13
click at [697, 475] on icon at bounding box center [698, 569] width 5 height 8
click at [31, 235] on div at bounding box center [29, 234] width 10 height 10
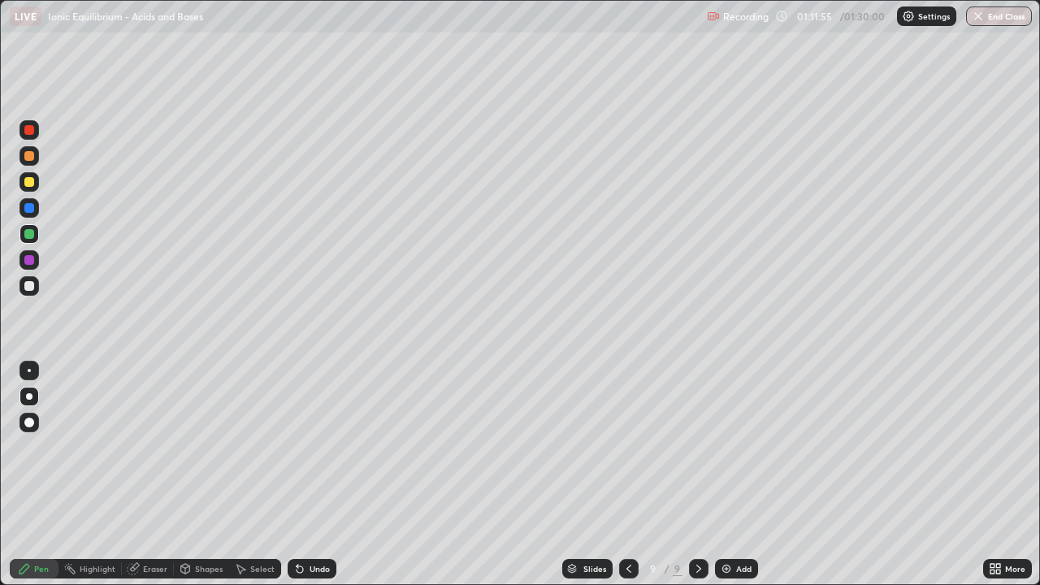
click at [29, 288] on div at bounding box center [29, 286] width 10 height 10
click at [31, 182] on div at bounding box center [29, 182] width 10 height 10
click at [29, 287] on div at bounding box center [29, 286] width 10 height 10
click at [33, 241] on div at bounding box center [30, 234] width 20 height 20
click at [31, 287] on div at bounding box center [29, 286] width 10 height 10
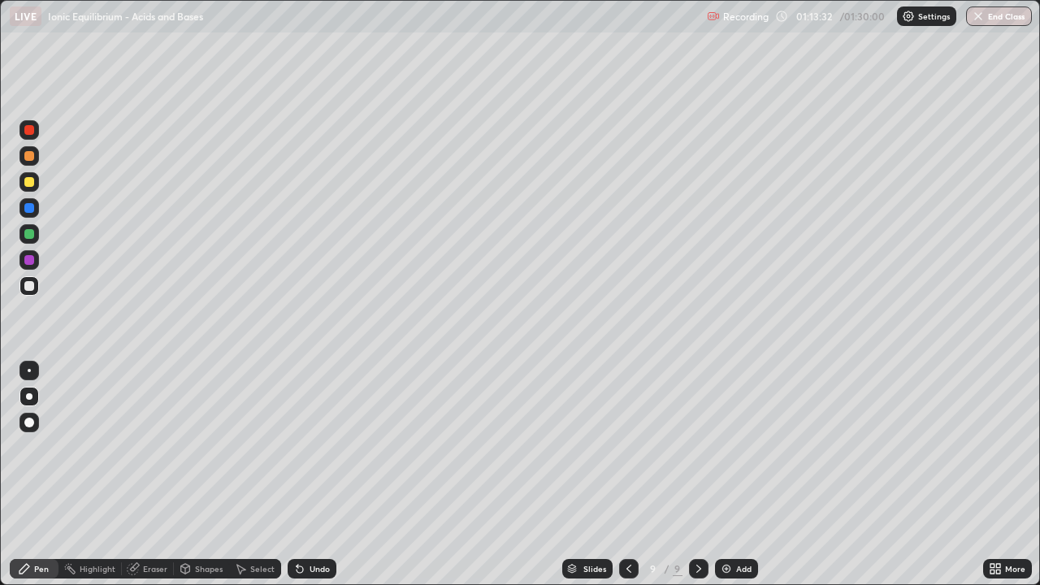
click at [32, 183] on div at bounding box center [29, 182] width 10 height 10
click at [141, 475] on div "Eraser" at bounding box center [148, 569] width 52 height 20
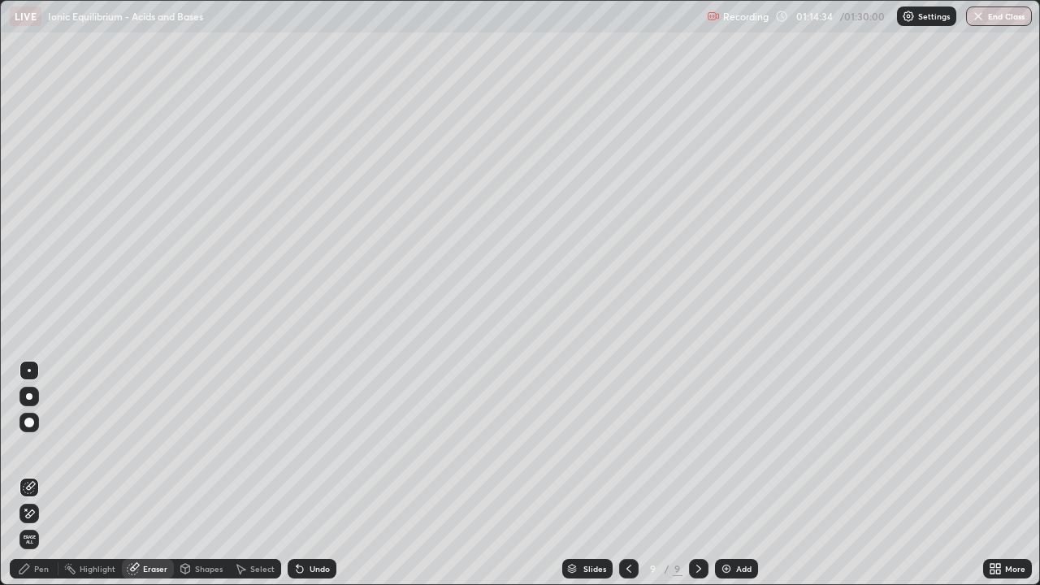
click at [31, 475] on icon at bounding box center [24, 568] width 13 height 13
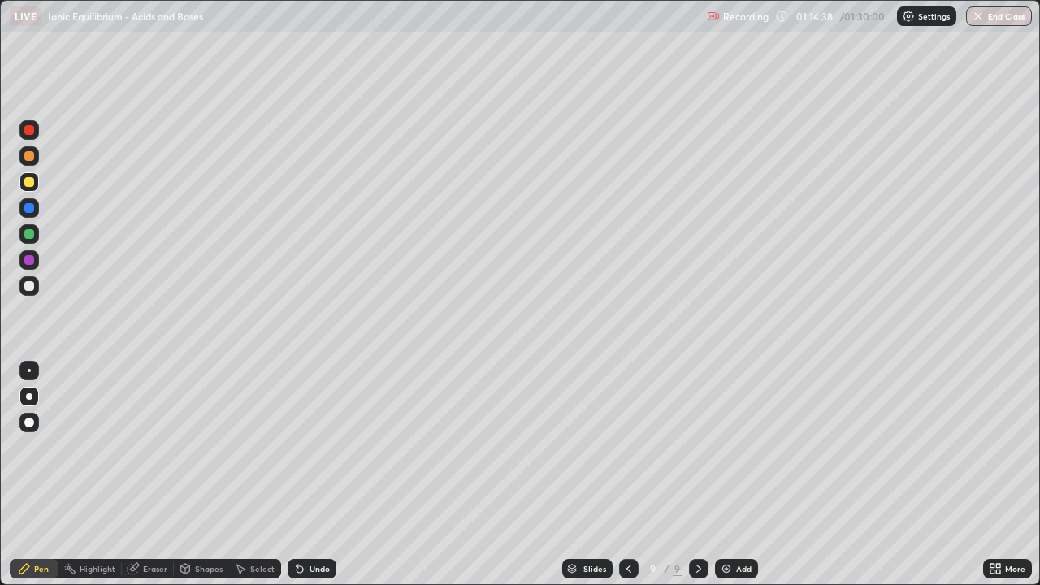
click at [29, 292] on div at bounding box center [30, 286] width 20 height 20
click at [145, 475] on div "Eraser" at bounding box center [155, 569] width 24 height 8
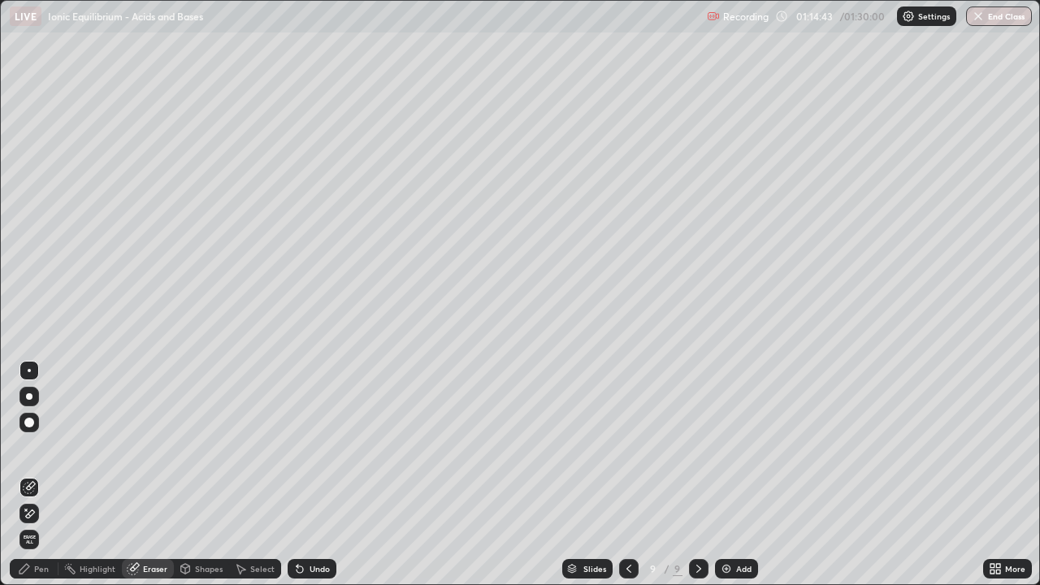
click at [27, 475] on icon at bounding box center [25, 569] width 10 height 10
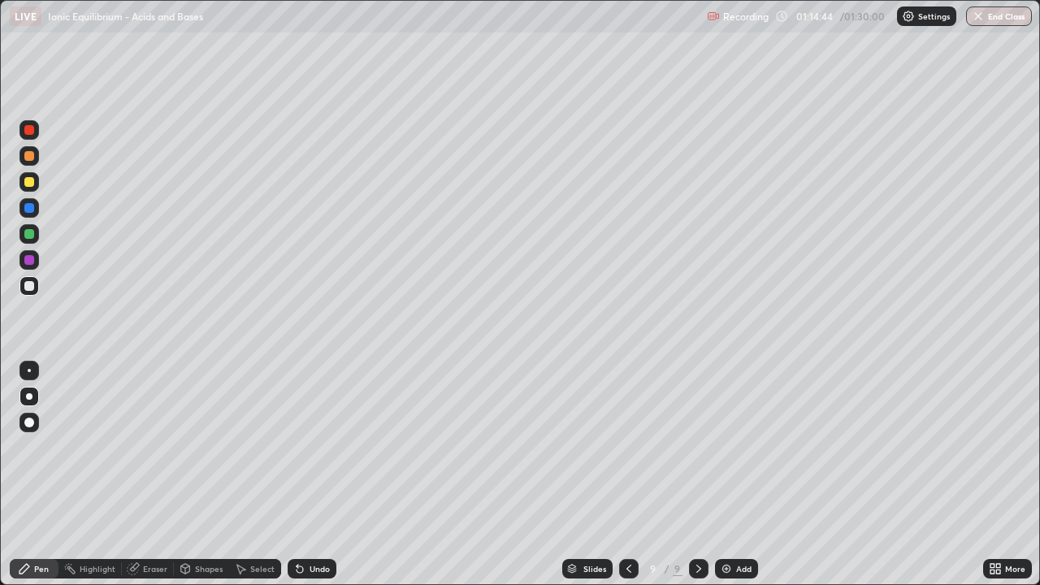
click at [29, 186] on div at bounding box center [29, 182] width 10 height 10
click at [31, 288] on div at bounding box center [29, 286] width 10 height 10
click at [153, 475] on div "Eraser" at bounding box center [155, 569] width 24 height 8
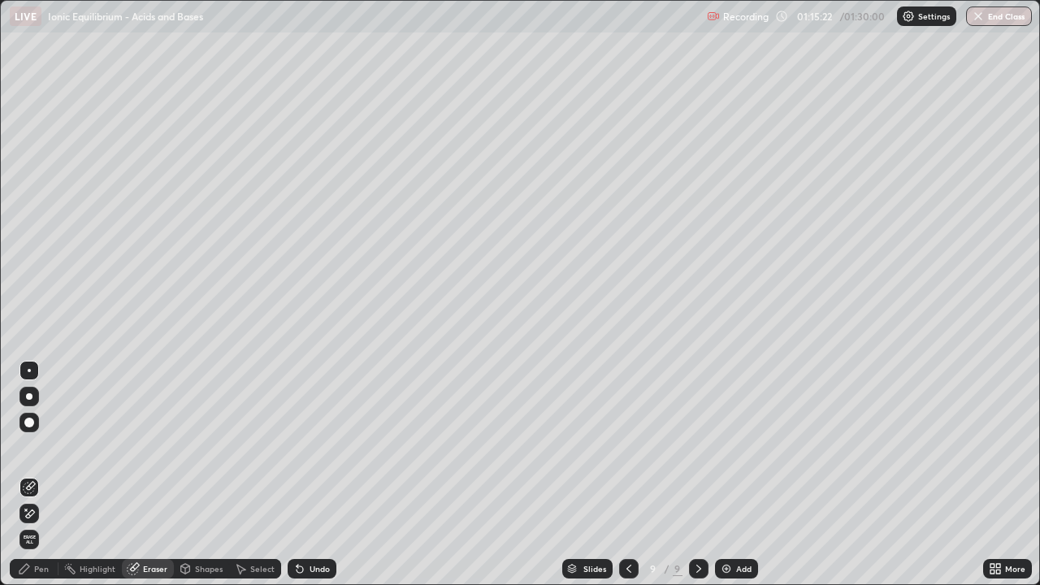
click at [33, 475] on div "Pen" at bounding box center [34, 569] width 49 height 20
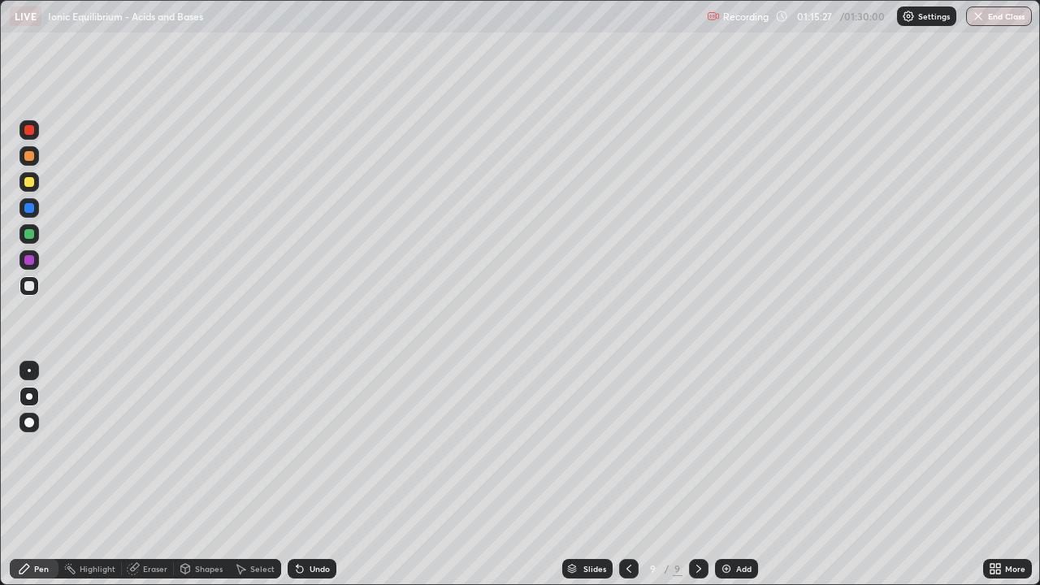
click at [28, 182] on div at bounding box center [29, 182] width 10 height 10
click at [29, 235] on div at bounding box center [29, 234] width 10 height 10
click at [33, 257] on div at bounding box center [29, 260] width 10 height 10
click at [30, 290] on div at bounding box center [29, 286] width 10 height 10
click at [31, 188] on div at bounding box center [30, 182] width 20 height 20
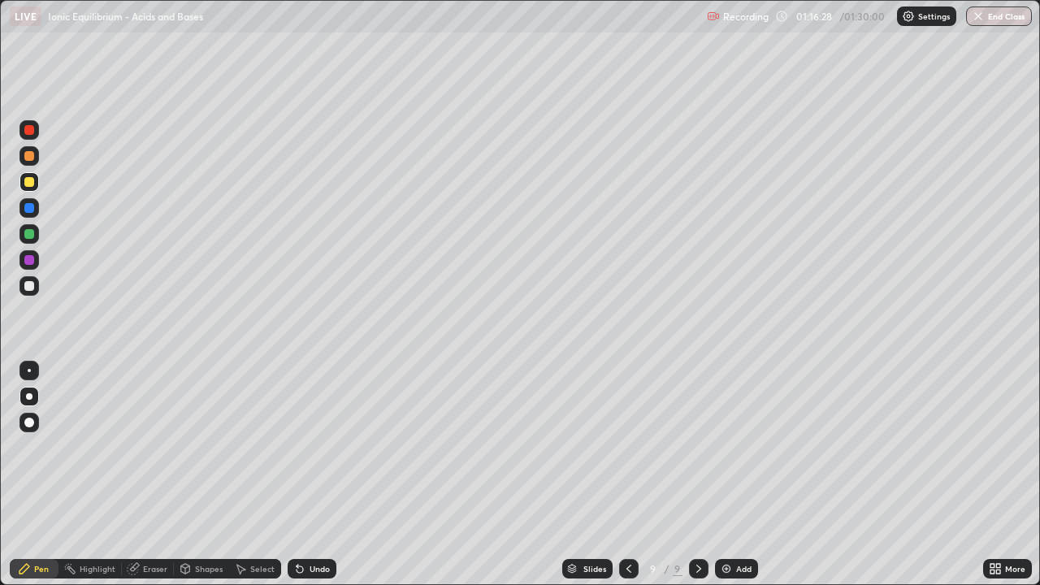
click at [37, 289] on div at bounding box center [30, 286] width 20 height 20
click at [28, 186] on div at bounding box center [29, 182] width 10 height 10
click at [31, 283] on div at bounding box center [29, 286] width 10 height 10
click at [30, 261] on div at bounding box center [29, 260] width 10 height 10
click at [627, 475] on icon at bounding box center [628, 568] width 13 height 13
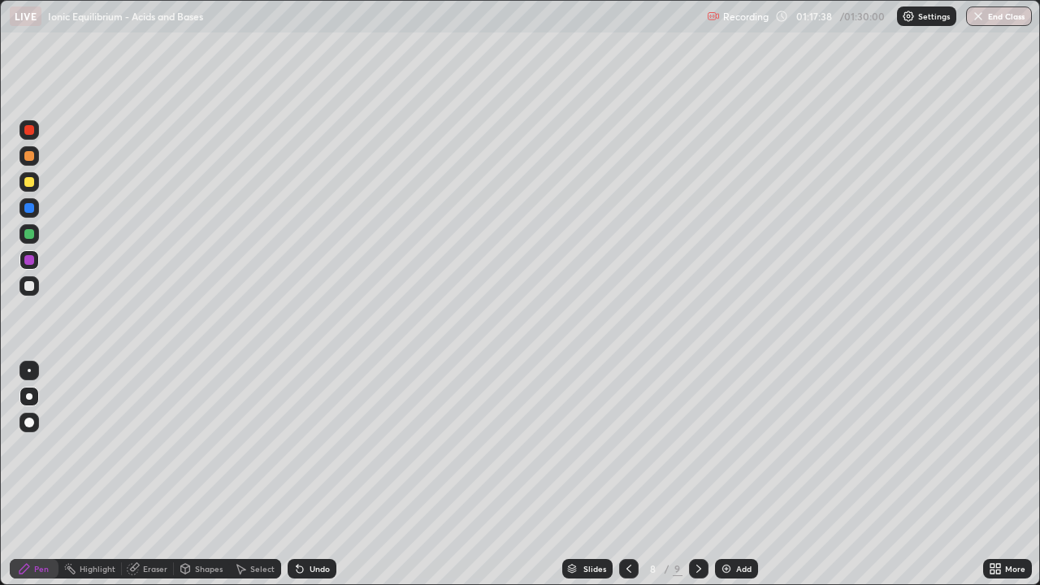
click at [697, 475] on icon at bounding box center [698, 568] width 13 height 13
click at [626, 475] on icon at bounding box center [628, 568] width 13 height 13
click at [696, 475] on icon at bounding box center [698, 568] width 13 height 13
click at [29, 180] on div at bounding box center [29, 182] width 10 height 10
click at [31, 236] on div at bounding box center [29, 234] width 10 height 10
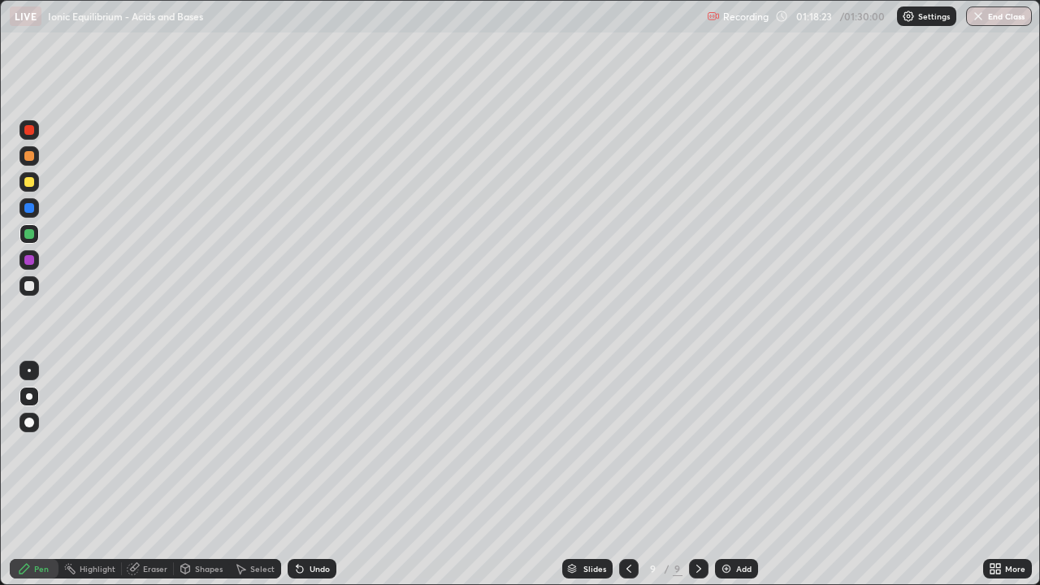
click at [30, 285] on div at bounding box center [29, 286] width 10 height 10
click at [155, 475] on div "Eraser" at bounding box center [155, 569] width 24 height 8
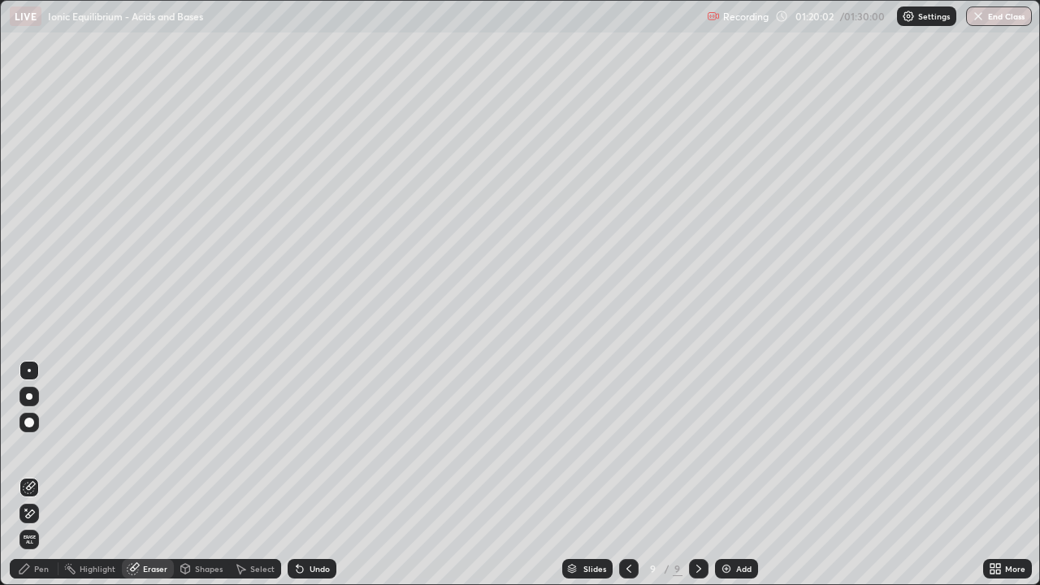
click at [26, 475] on icon at bounding box center [26, 510] width 2 height 2
click at [39, 475] on div "Pen" at bounding box center [41, 569] width 15 height 8
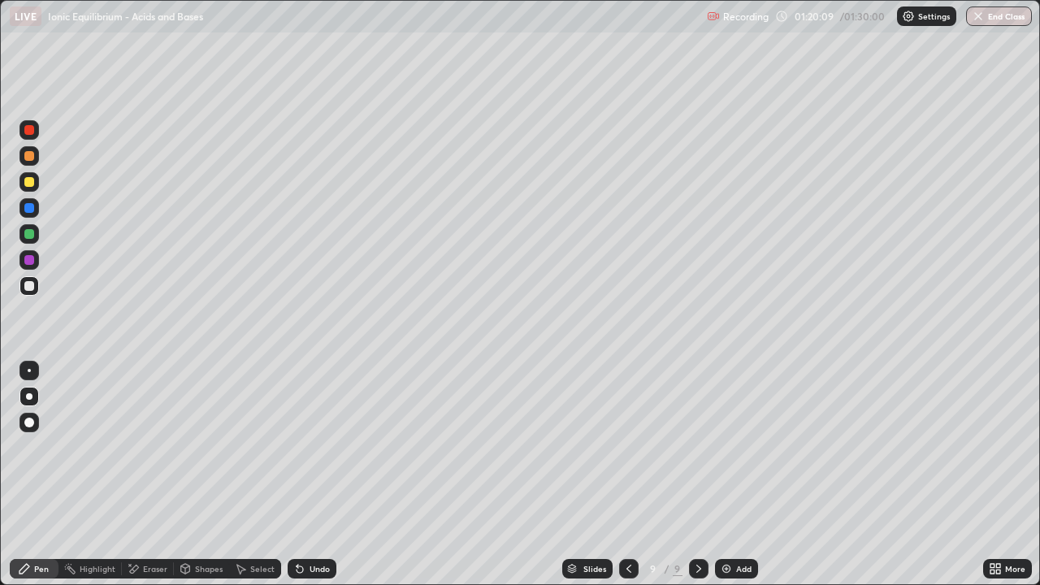
click at [30, 182] on div at bounding box center [29, 182] width 10 height 10
click at [30, 286] on div at bounding box center [29, 286] width 10 height 10
click at [26, 185] on div at bounding box center [29, 182] width 10 height 10
click at [30, 286] on div at bounding box center [29, 286] width 10 height 10
click at [32, 261] on div at bounding box center [29, 260] width 10 height 10
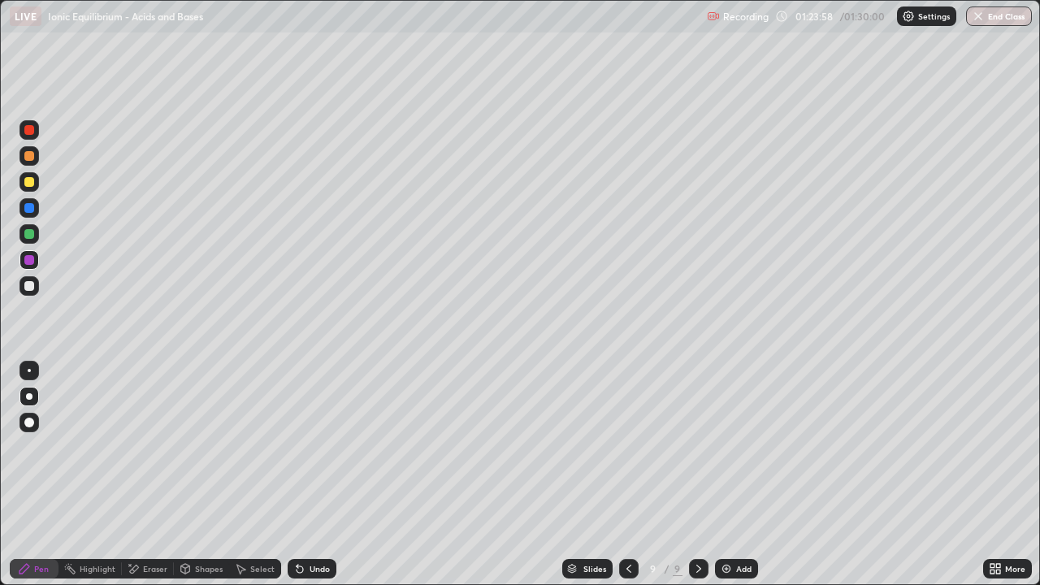
click at [726, 475] on img at bounding box center [726, 568] width 13 height 13
click at [32, 288] on div at bounding box center [29, 286] width 10 height 10
click at [28, 181] on div at bounding box center [29, 182] width 10 height 10
click at [1009, 475] on div "More" at bounding box center [1015, 569] width 20 height 8
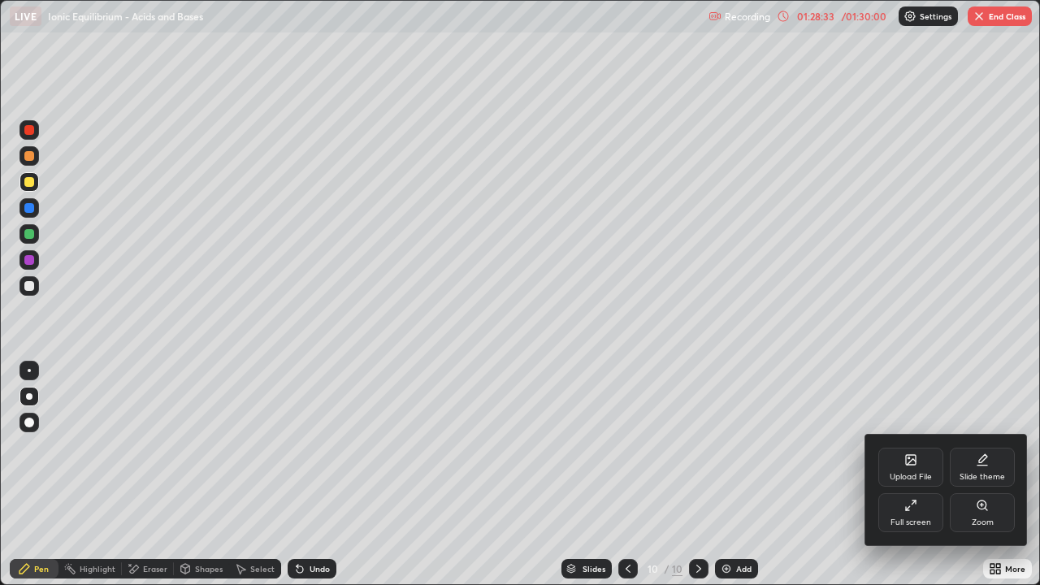
click at [918, 475] on div "Full screen" at bounding box center [910, 512] width 65 height 39
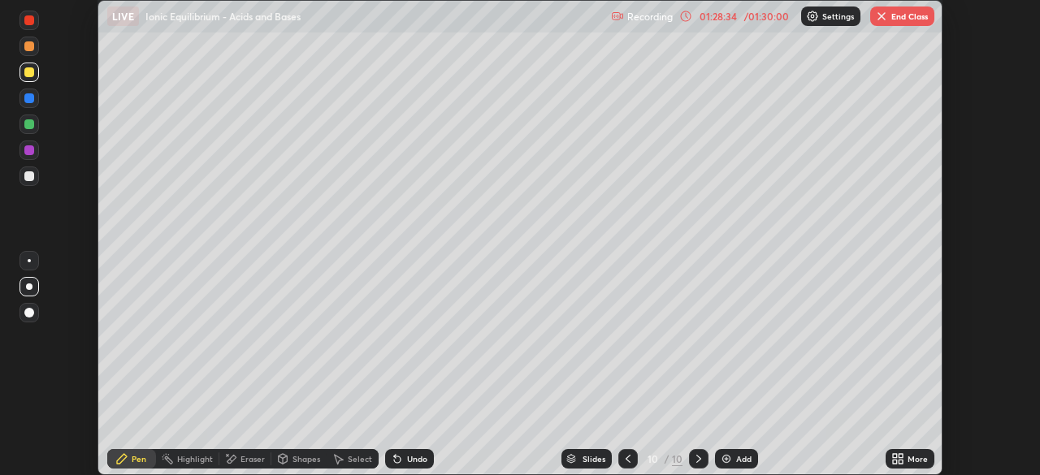
scroll to position [80785, 80220]
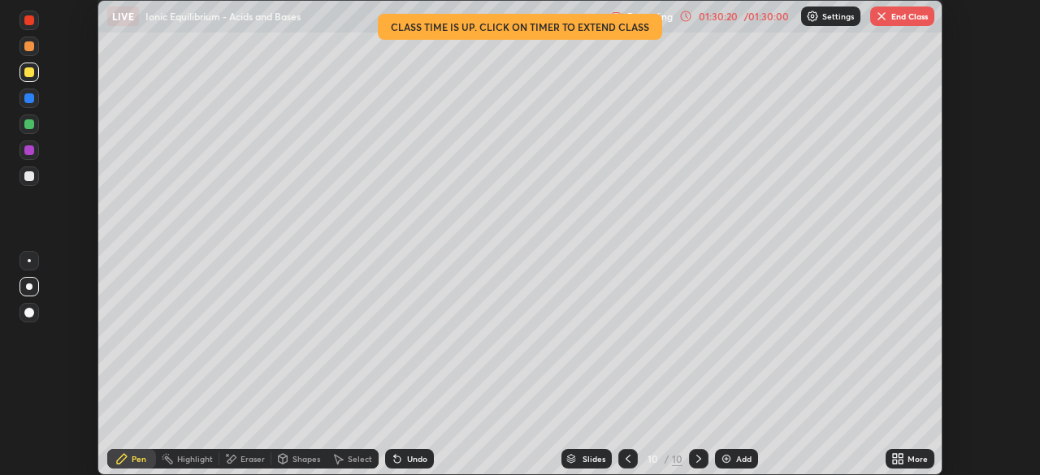
click at [894, 16] on button "End Class" at bounding box center [902, 17] width 64 height 20
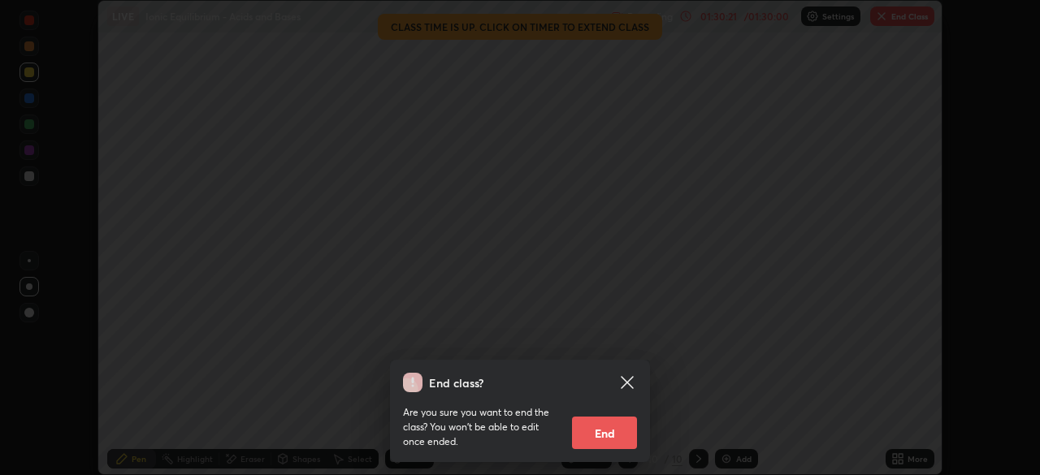
click at [601, 427] on button "End" at bounding box center [604, 433] width 65 height 33
